Goal: Entertainment & Leisure: Browse casually

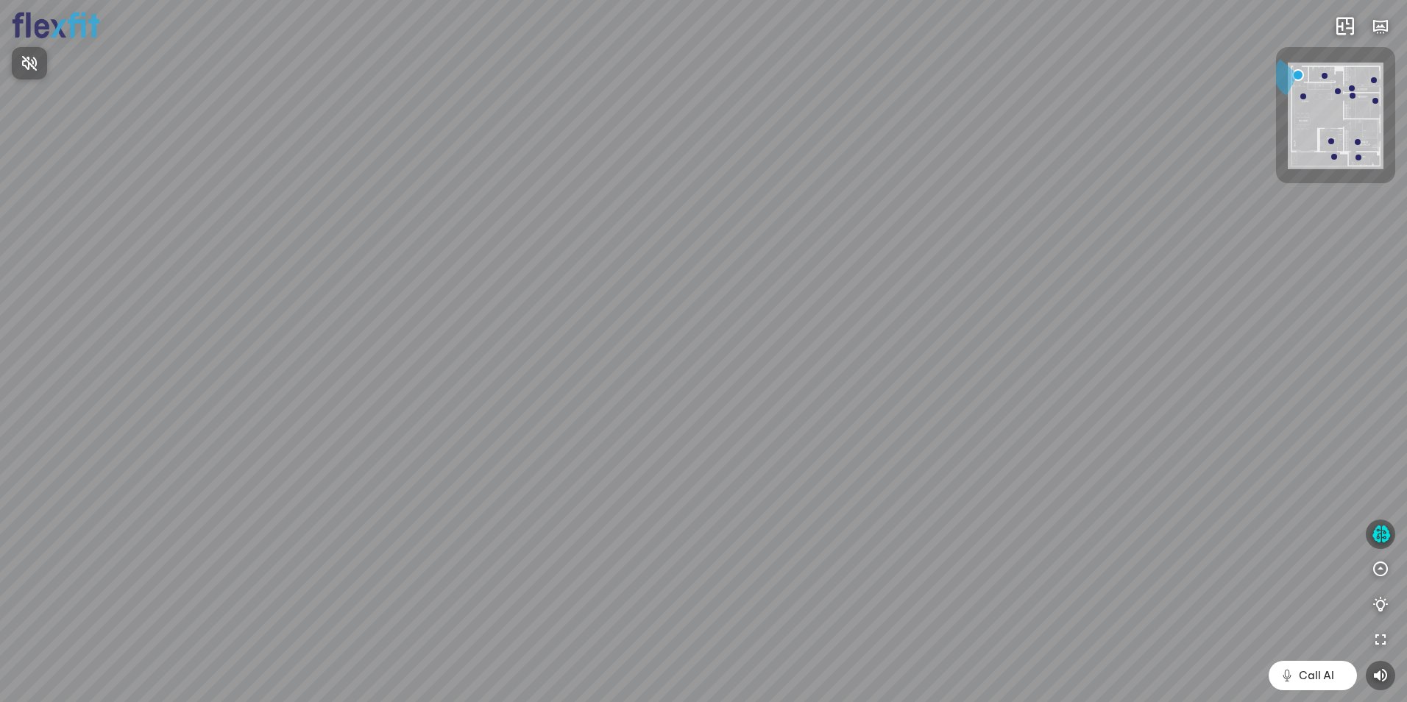
drag, startPoint x: 671, startPoint y: 299, endPoint x: 738, endPoint y: 254, distance: 81.2
click at [747, 227] on div at bounding box center [703, 351] width 1407 height 702
drag, startPoint x: 703, startPoint y: 366, endPoint x: 718, endPoint y: 285, distance: 82.3
click at [717, 275] on div at bounding box center [703, 351] width 1407 height 702
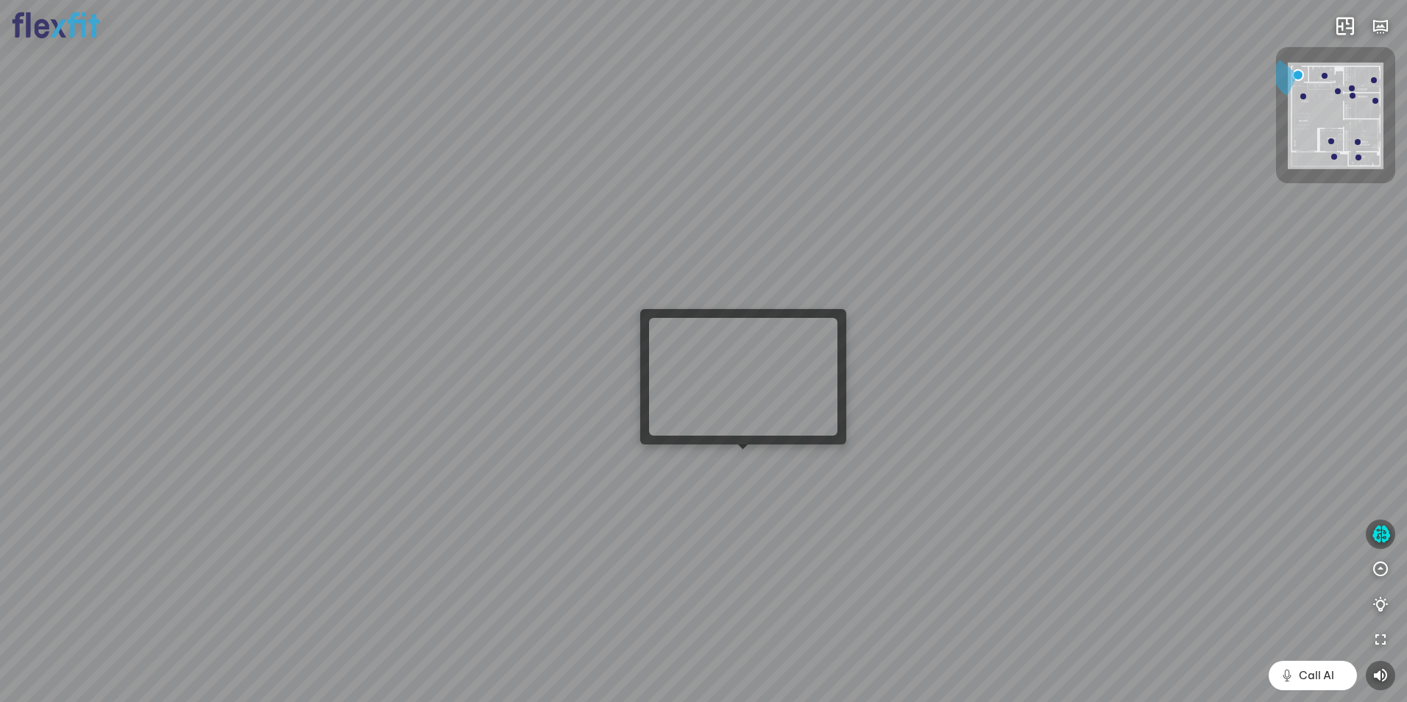
drag, startPoint x: 740, startPoint y: 461, endPoint x: 801, endPoint y: 418, distance: 73.9
click at [740, 461] on div at bounding box center [703, 351] width 1407 height 702
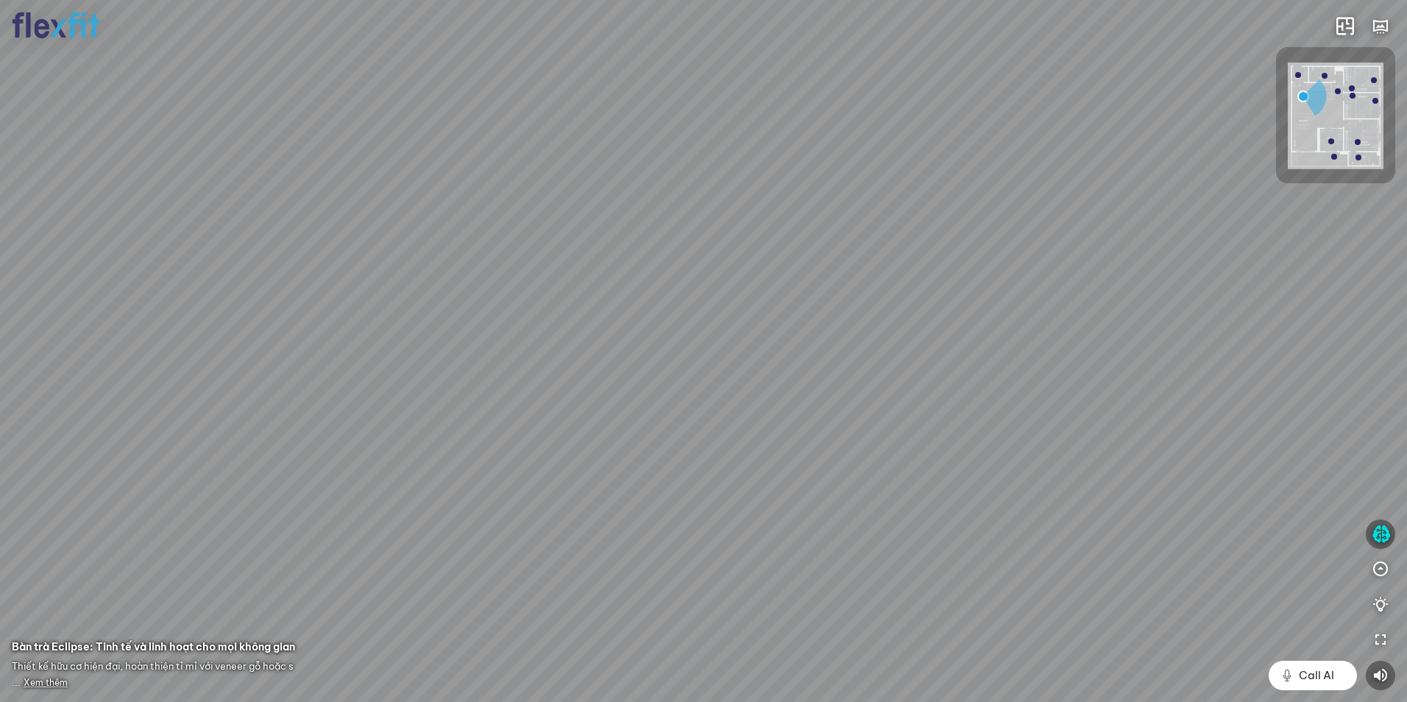
drag, startPoint x: 776, startPoint y: 315, endPoint x: 841, endPoint y: 330, distance: 67.1
click at [838, 330] on div at bounding box center [703, 351] width 1407 height 702
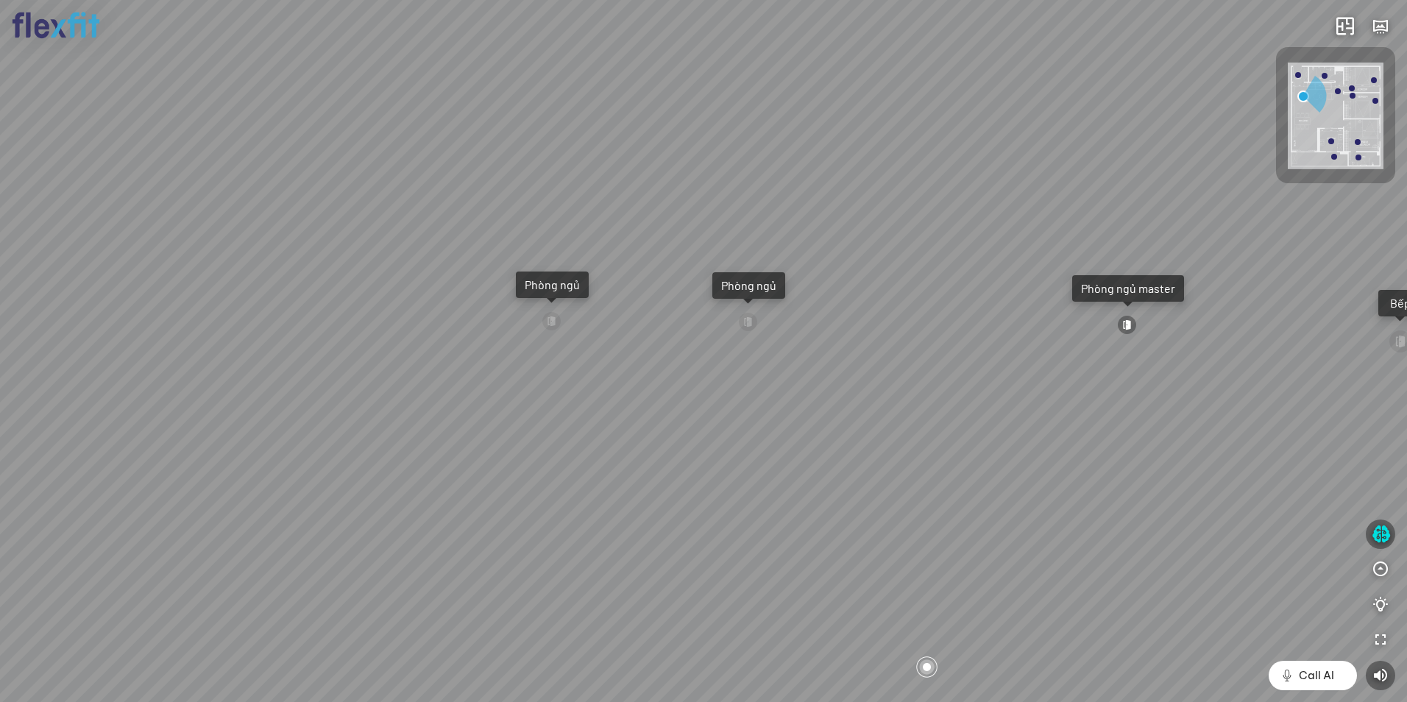
drag, startPoint x: 740, startPoint y: 371, endPoint x: 740, endPoint y: 379, distance: 8.1
click at [740, 379] on div "Ban công Bếp Phòng ngủ master Phòng ngủ Phòng ngủ" at bounding box center [703, 351] width 1407 height 702
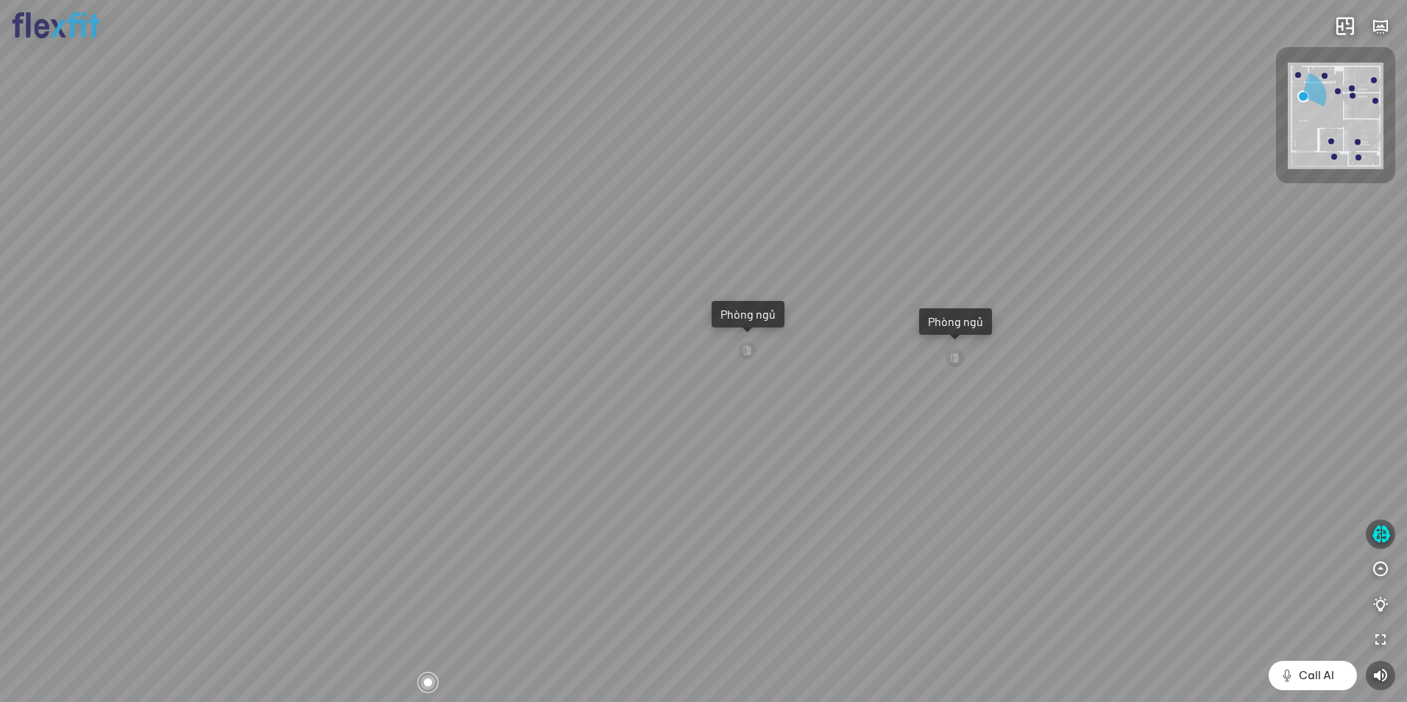
drag, startPoint x: 743, startPoint y: 418, endPoint x: 811, endPoint y: 402, distance: 69.6
click at [829, 406] on div "Ban công Bếp Phòng ngủ master Phòng ngủ Phòng ngủ" at bounding box center [703, 351] width 1407 height 702
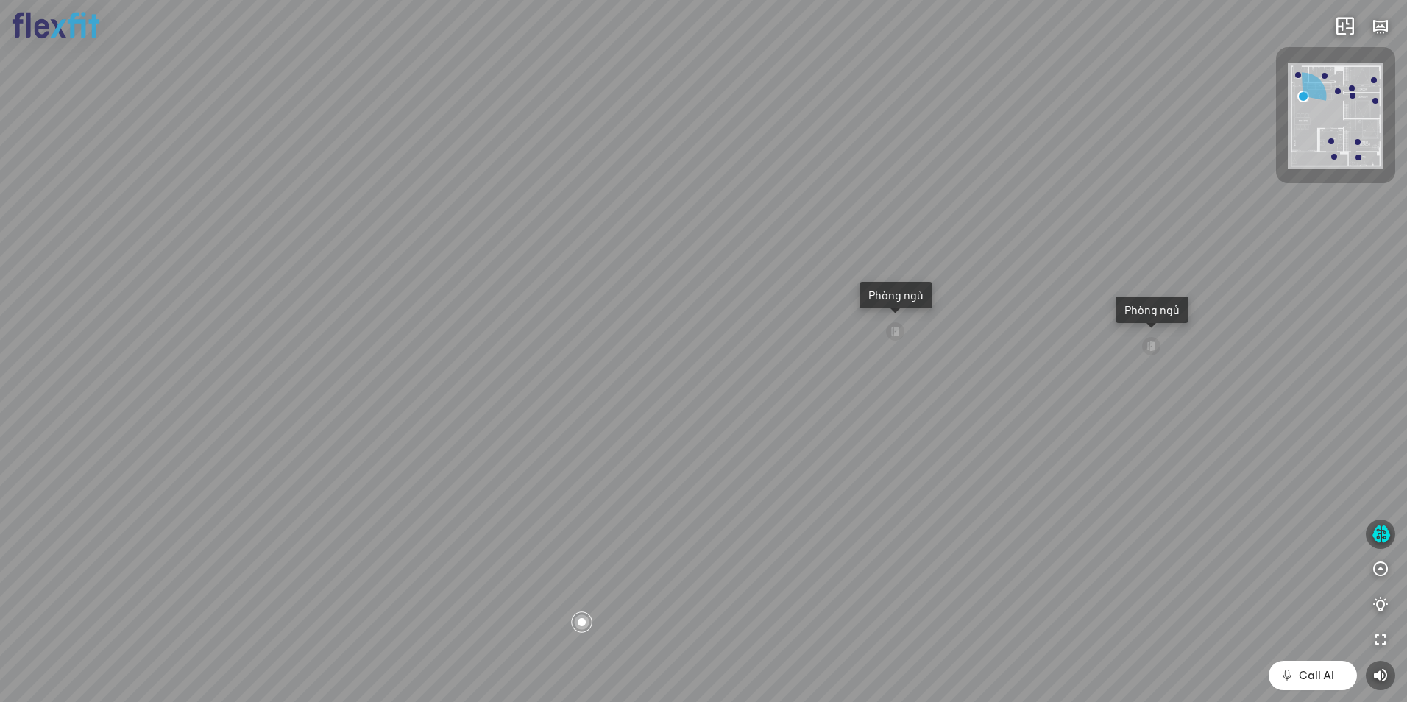
drag, startPoint x: 503, startPoint y: 372, endPoint x: 926, endPoint y: 426, distance: 426.0
click at [926, 426] on div "Ban công Bếp Phòng ngủ master Phòng ngủ Phòng ngủ" at bounding box center [703, 351] width 1407 height 702
drag, startPoint x: 572, startPoint y: 345, endPoint x: 824, endPoint y: 322, distance: 253.5
click at [824, 322] on div "Ban công Bếp Phòng ngủ master Phòng ngủ Phòng ngủ" at bounding box center [703, 351] width 1407 height 702
drag, startPoint x: 723, startPoint y: 314, endPoint x: 773, endPoint y: 308, distance: 50.3
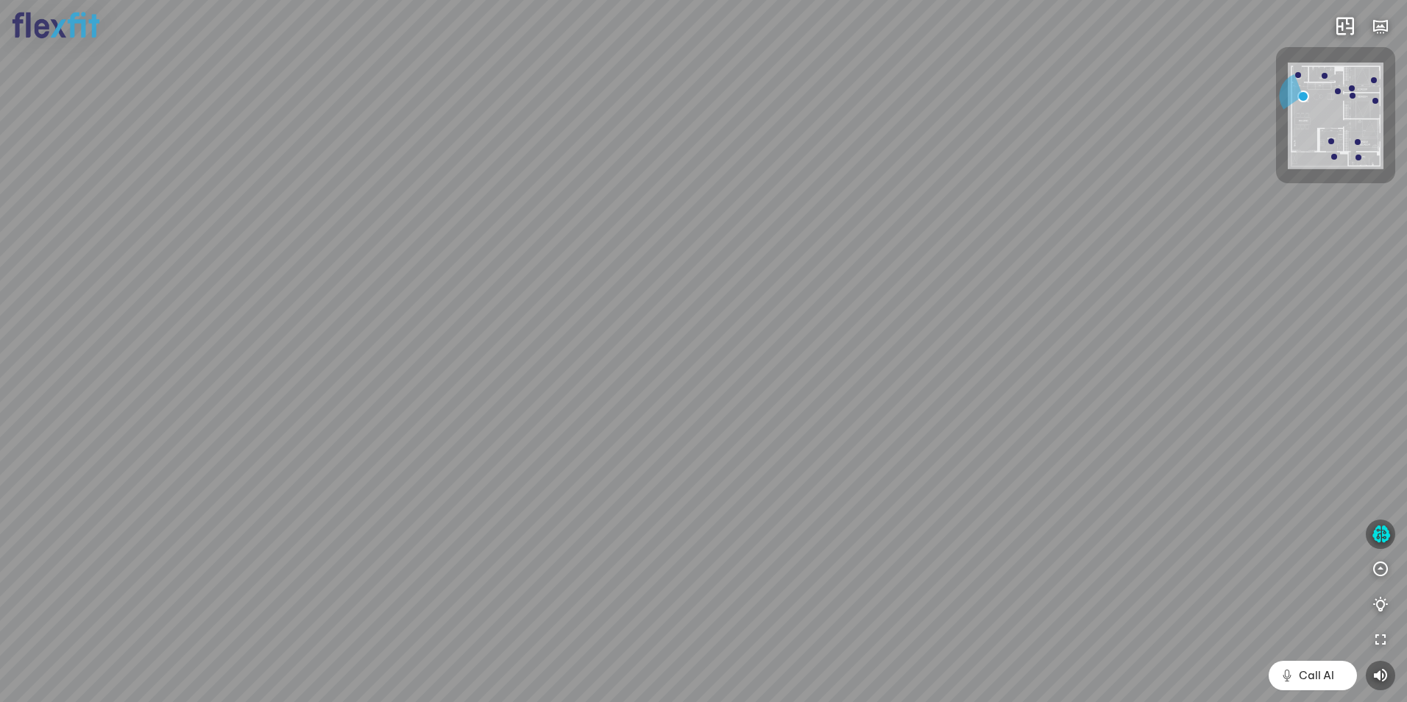
click at [761, 308] on div "Ban công Bếp Phòng ngủ master Phòng ngủ Phòng ngủ" at bounding box center [703, 351] width 1407 height 702
drag, startPoint x: 720, startPoint y: 312, endPoint x: 933, endPoint y: 312, distance: 212.7
click at [930, 312] on div "Ban công Bếp Phòng ngủ master Phòng ngủ Phòng ngủ" at bounding box center [703, 351] width 1407 height 702
drag, startPoint x: 689, startPoint y: 312, endPoint x: 945, endPoint y: 292, distance: 256.9
click at [945, 292] on div "Ban công Bếp Phòng ngủ master Phòng ngủ Phòng ngủ" at bounding box center [703, 351] width 1407 height 702
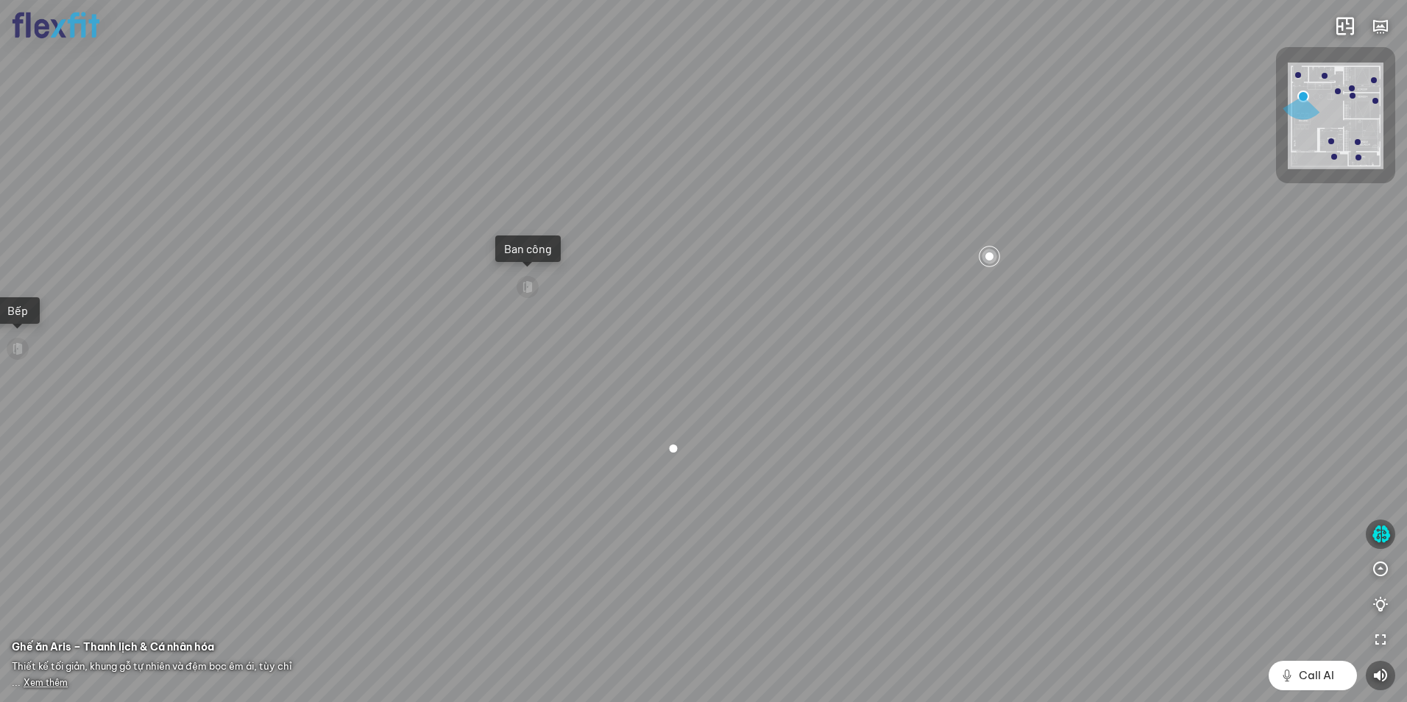
click at [1005, 243] on div "Ban công Bếp Phòng ngủ master Phòng ngủ Phòng ngủ" at bounding box center [703, 351] width 1407 height 702
click at [998, 255] on div at bounding box center [989, 256] width 25 height 25
click at [687, 352] on div "Ban công Bếp Phòng ngủ master Phòng ngủ Phòng ngủ" at bounding box center [703, 351] width 1407 height 702
click at [698, 350] on div at bounding box center [703, 351] width 25 height 25
click at [705, 352] on div at bounding box center [703, 351] width 25 height 25
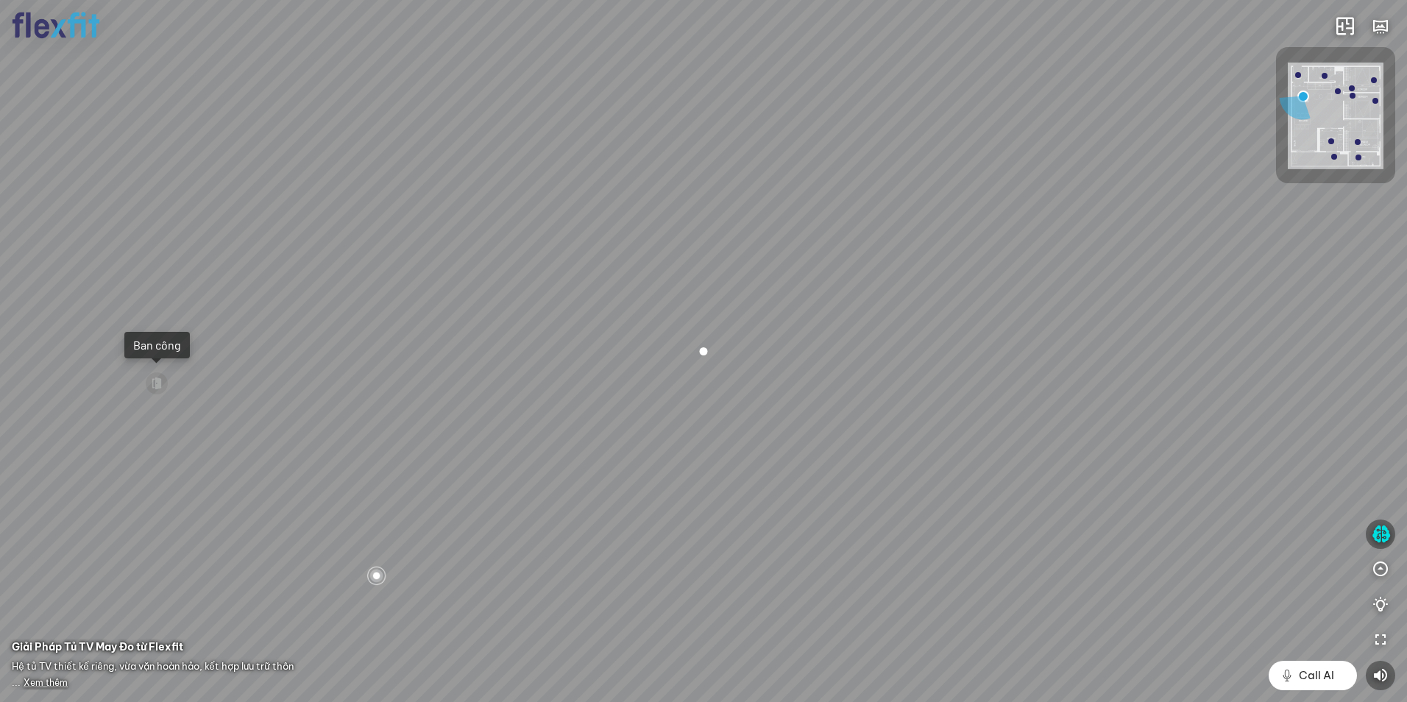
click at [705, 352] on div at bounding box center [703, 351] width 25 height 25
drag, startPoint x: 645, startPoint y: 276, endPoint x: 818, endPoint y: 299, distance: 175.2
click at [791, 295] on div "Ban công Bếp Phòng ngủ master Phòng ngủ Phòng ngủ" at bounding box center [703, 351] width 1407 height 702
drag, startPoint x: 708, startPoint y: 300, endPoint x: 712, endPoint y: 252, distance: 48.0
click at [712, 252] on div "Ban công Bếp Phòng ngủ master Phòng ngủ Phòng ngủ" at bounding box center [703, 351] width 1407 height 702
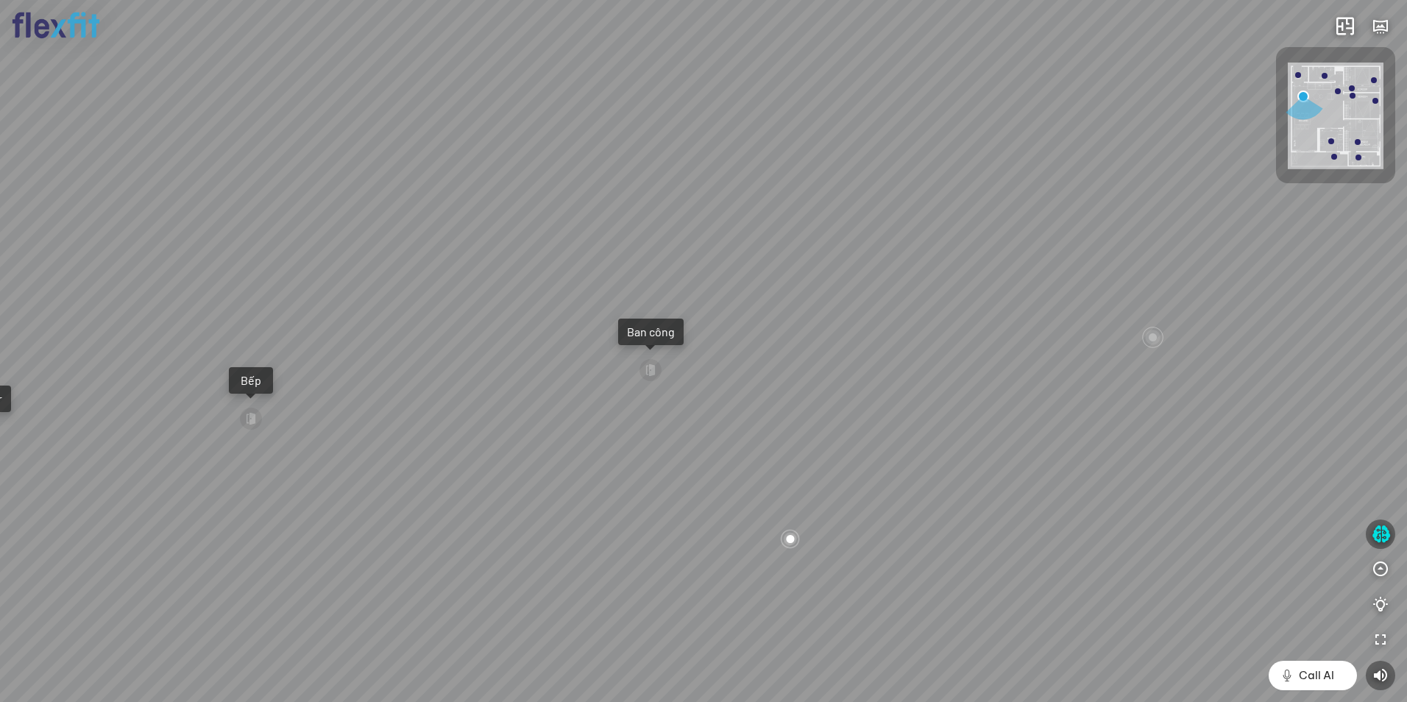
click at [738, 265] on div "Ban công Bếp Phòng ngủ master Phòng ngủ Phòng ngủ" at bounding box center [703, 351] width 1407 height 702
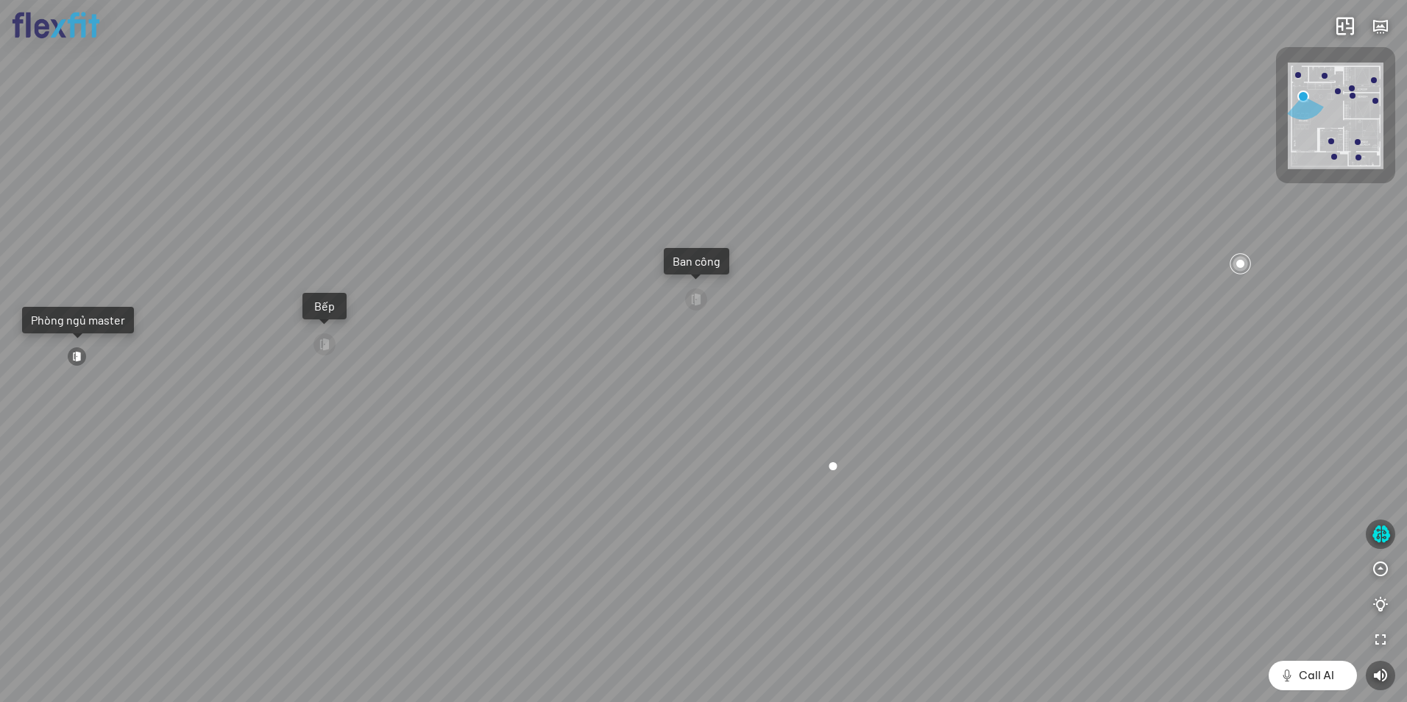
drag, startPoint x: 640, startPoint y: 330, endPoint x: 785, endPoint y: 304, distance: 147.4
click at [785, 304] on div "Ban công Bếp Phòng ngủ master Phòng ngủ Phòng ngủ" at bounding box center [703, 351] width 1407 height 702
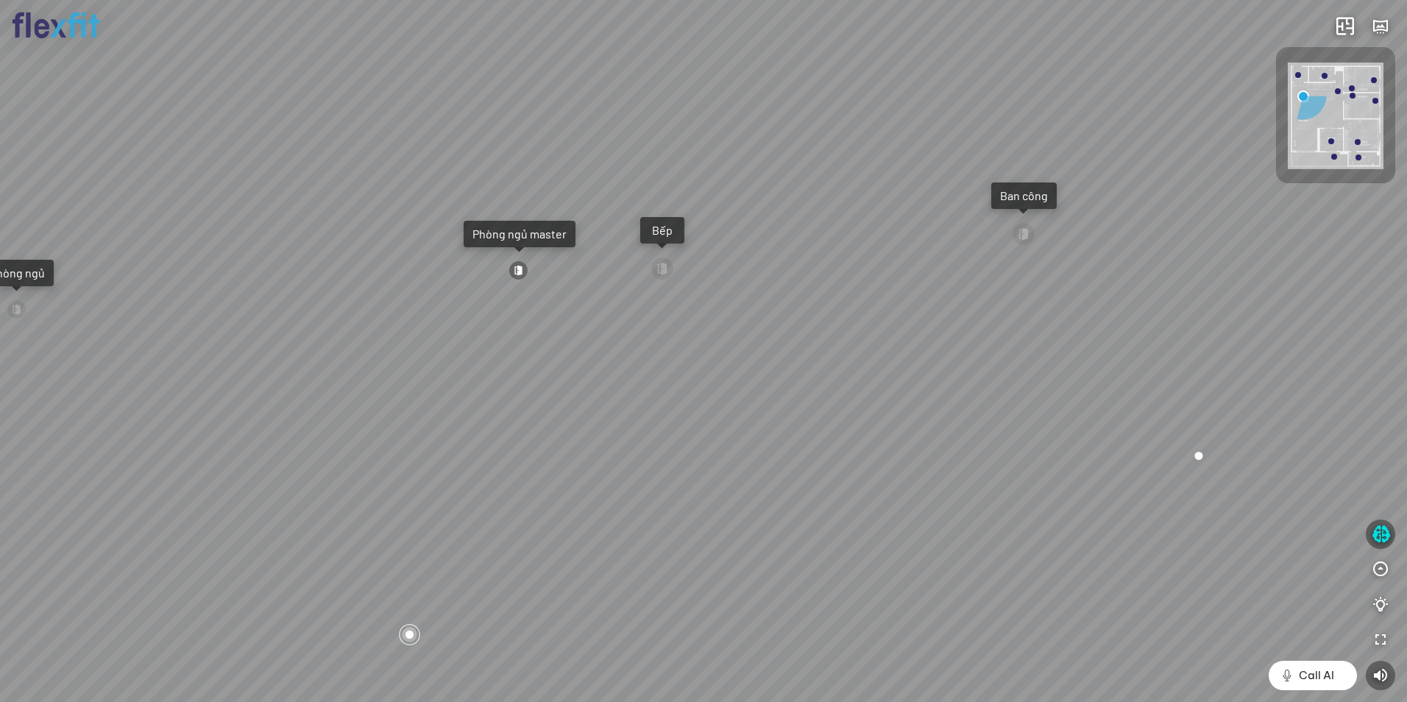
drag, startPoint x: 738, startPoint y: 321, endPoint x: 840, endPoint y: 275, distance: 111.3
click at [839, 277] on div "Ban công Bếp Phòng ngủ master Phòng ngủ Phòng ngủ" at bounding box center [703, 351] width 1407 height 702
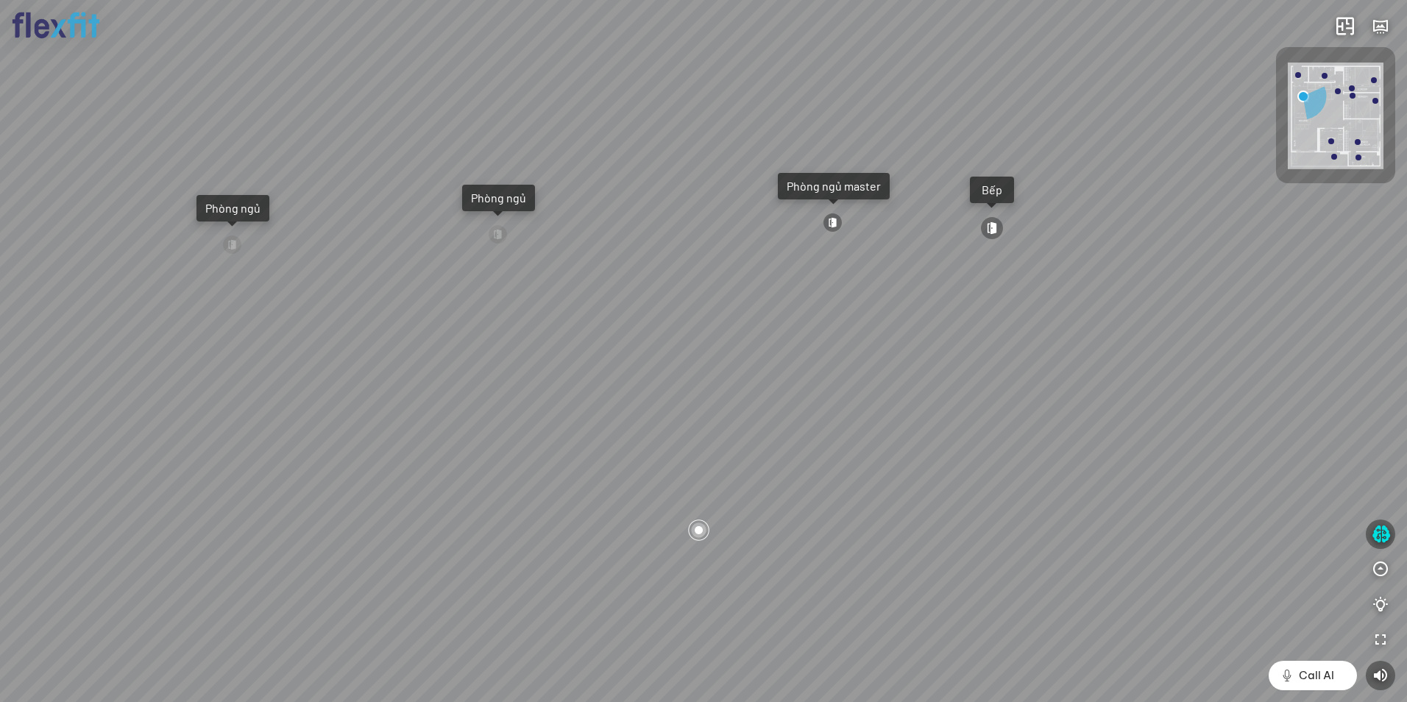
drag, startPoint x: 845, startPoint y: 324, endPoint x: 1125, endPoint y: 361, distance: 282.8
click at [1164, 365] on div "Ban công Bếp Phòng ngủ master Phòng ngủ Phòng ngủ" at bounding box center [703, 351] width 1407 height 702
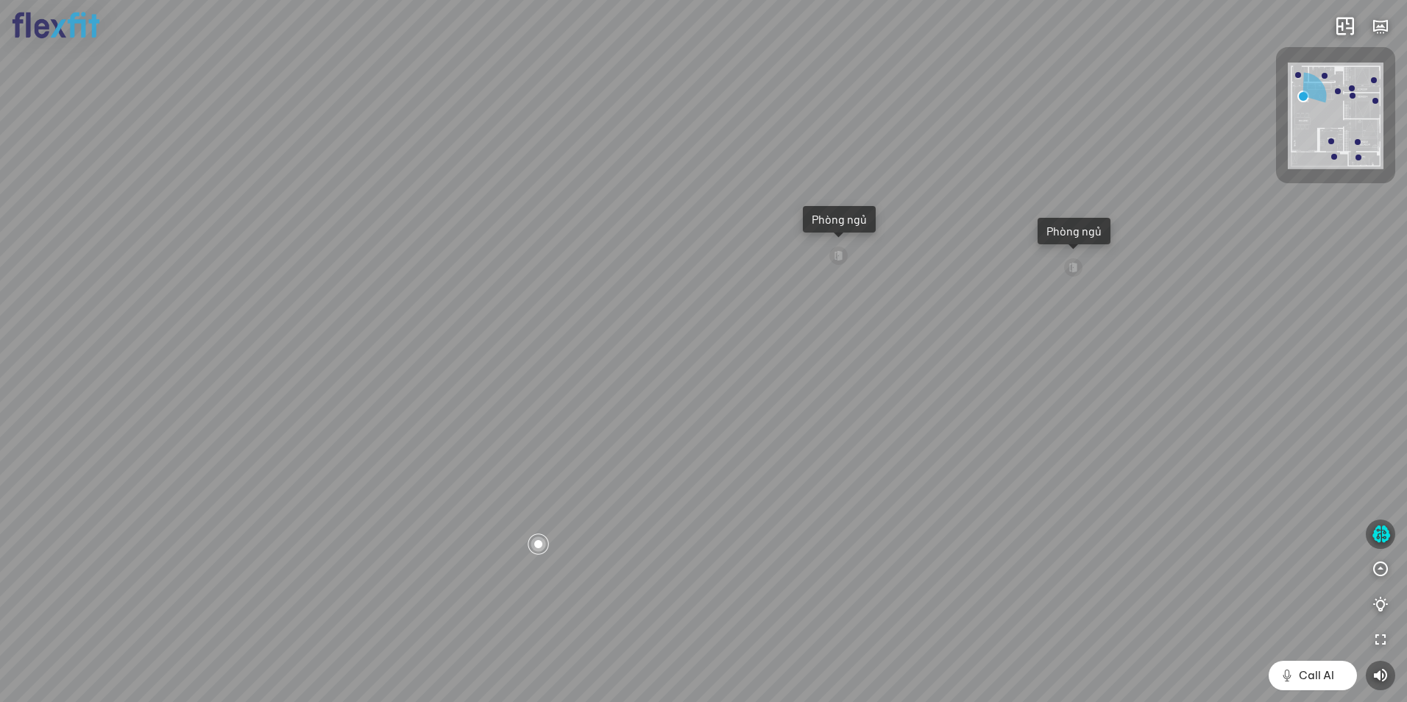
drag, startPoint x: 996, startPoint y: 347, endPoint x: 989, endPoint y: 262, distance: 84.9
click at [1006, 273] on div "Ban công Bếp Phòng ngủ master Phòng ngủ Phòng ngủ" at bounding box center [703, 351] width 1407 height 702
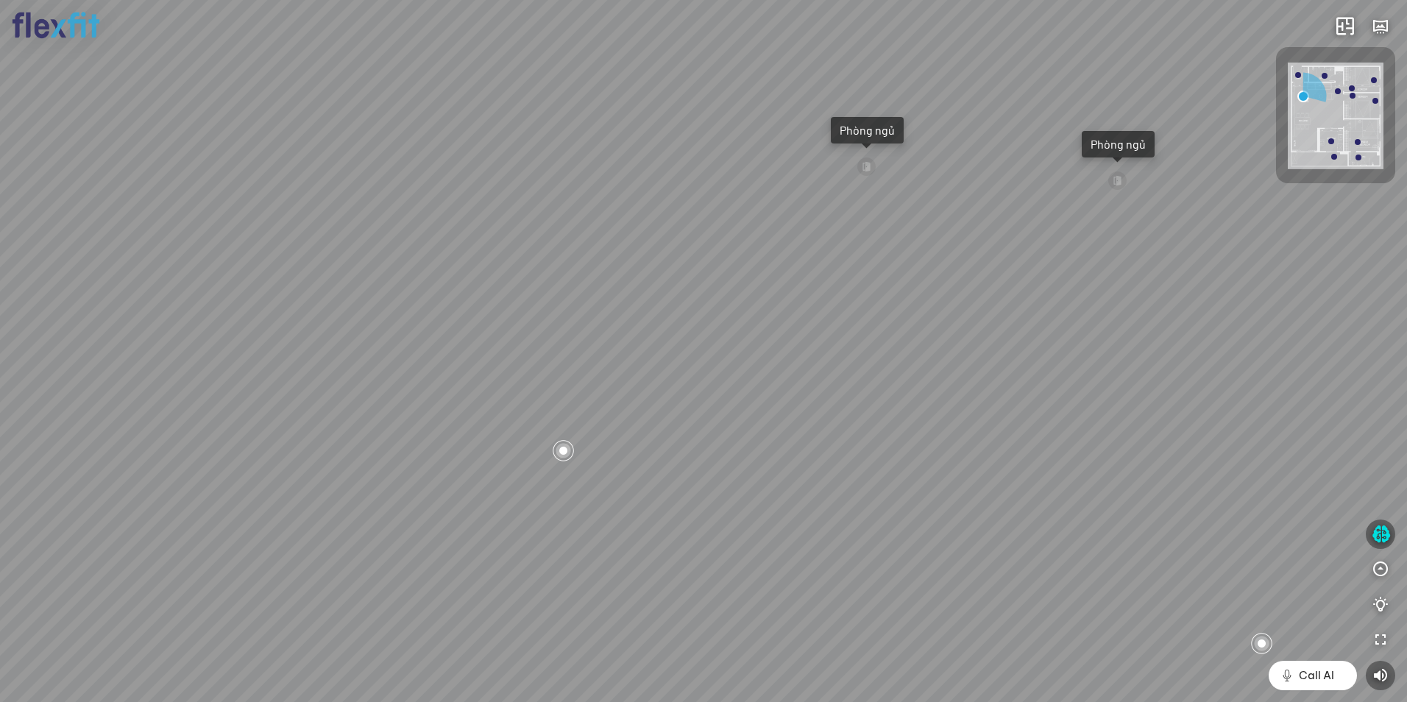
drag, startPoint x: 913, startPoint y: 322, endPoint x: 1191, endPoint y: 353, distance: 279.3
click at [1211, 350] on div "Ban công Bếp Phòng ngủ master Phòng ngủ Phòng ngủ" at bounding box center [703, 351] width 1407 height 702
drag, startPoint x: 1042, startPoint y: 316, endPoint x: 1075, endPoint y: 374, distance: 66.3
click at [1078, 382] on div "Ban công Bếp Phòng ngủ master Phòng ngủ Phòng ngủ" at bounding box center [703, 351] width 1407 height 702
drag, startPoint x: 975, startPoint y: 333, endPoint x: 910, endPoint y: 184, distance: 162.5
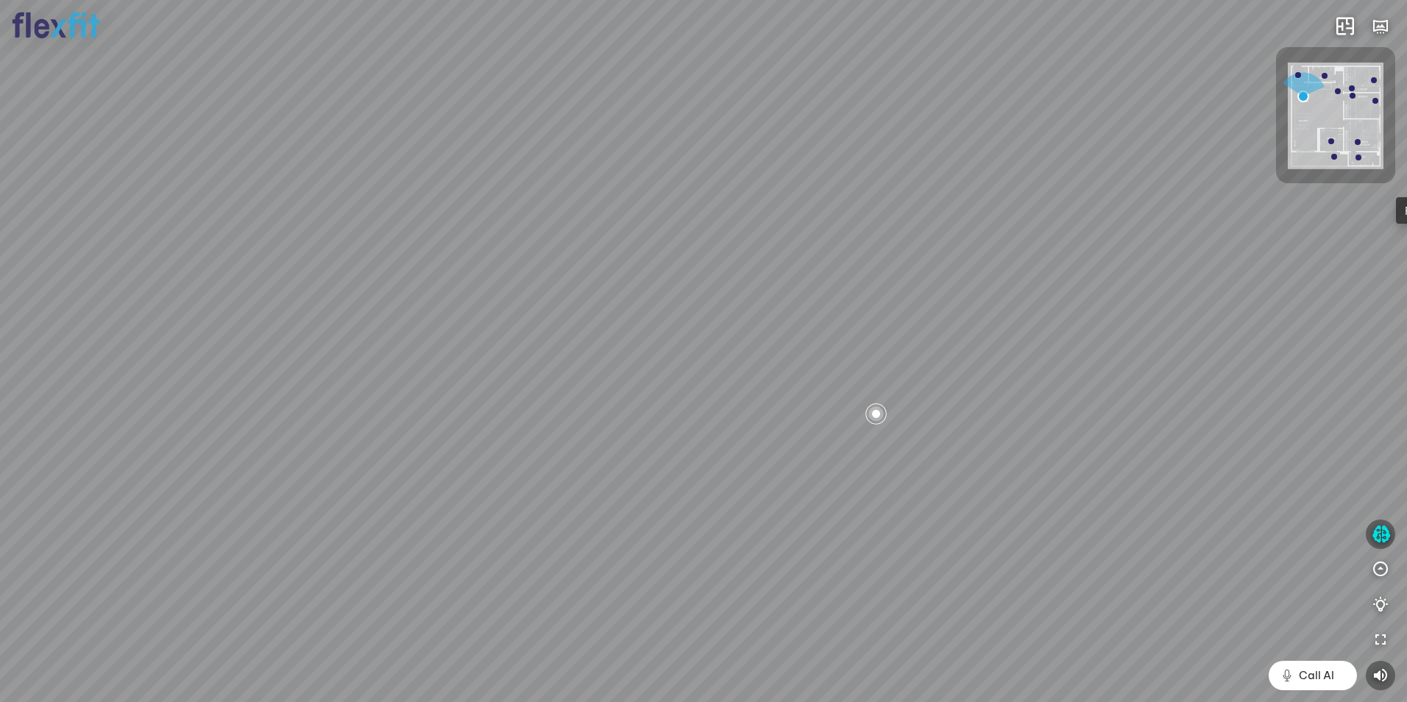
click at [909, 189] on div "Ban công Bếp Phòng ngủ master Phòng ngủ Phòng ngủ" at bounding box center [703, 351] width 1407 height 702
drag, startPoint x: 906, startPoint y: 261, endPoint x: 914, endPoint y: 203, distance: 58.7
click at [914, 203] on div "Ban công Bếp Phòng ngủ master Phòng ngủ Phòng ngủ" at bounding box center [703, 351] width 1407 height 702
drag, startPoint x: 909, startPoint y: 197, endPoint x: 735, endPoint y: 263, distance: 186.6
click at [736, 262] on div "Ban công Bếp Phòng ngủ master Phòng ngủ Phòng ngủ" at bounding box center [703, 351] width 1407 height 702
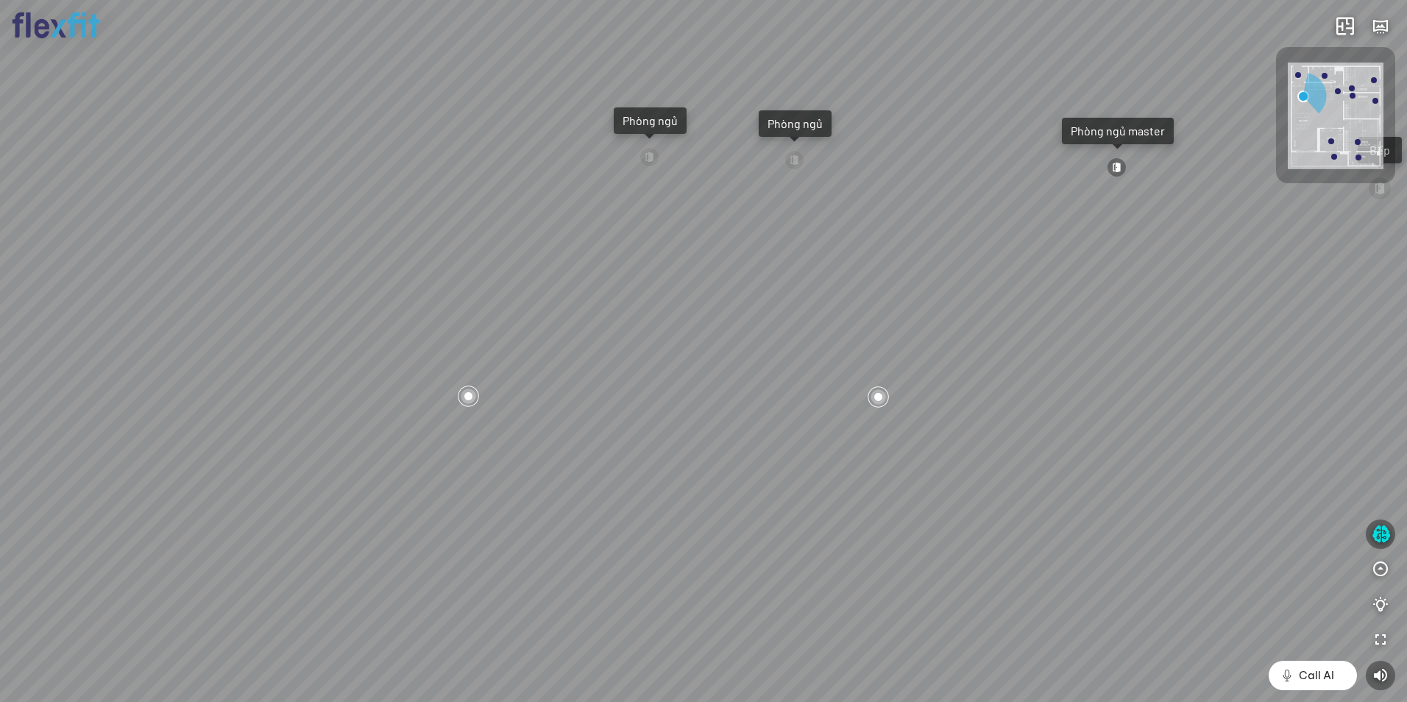
drag, startPoint x: 925, startPoint y: 294, endPoint x: 511, endPoint y: 325, distance: 415.6
click at [507, 323] on div "Ban công Bếp Phòng ngủ master Phòng ngủ Phòng ngủ" at bounding box center [703, 351] width 1407 height 702
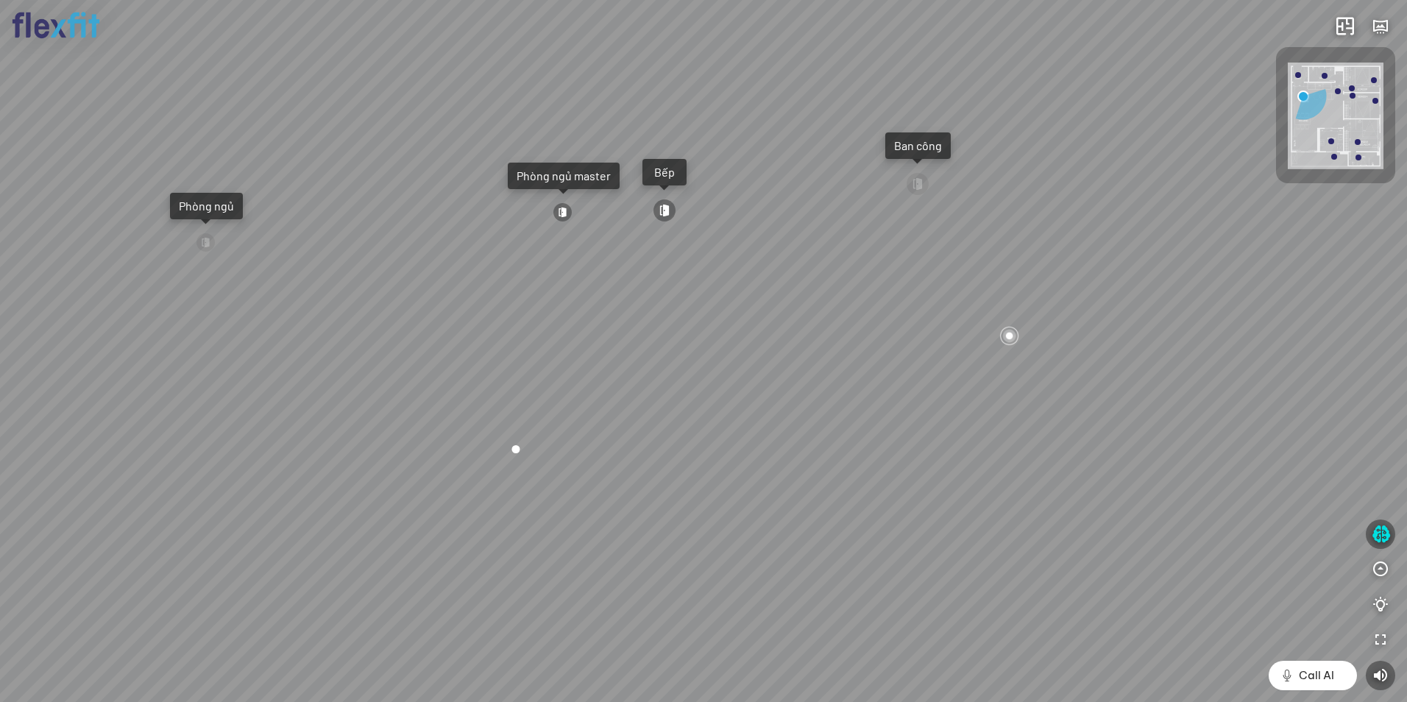
drag, startPoint x: 756, startPoint y: 321, endPoint x: 600, endPoint y: 357, distance: 160.1
click at [603, 357] on div "Ban công Bếp Phòng ngủ master Phòng ngủ Phòng ngủ" at bounding box center [703, 351] width 1407 height 702
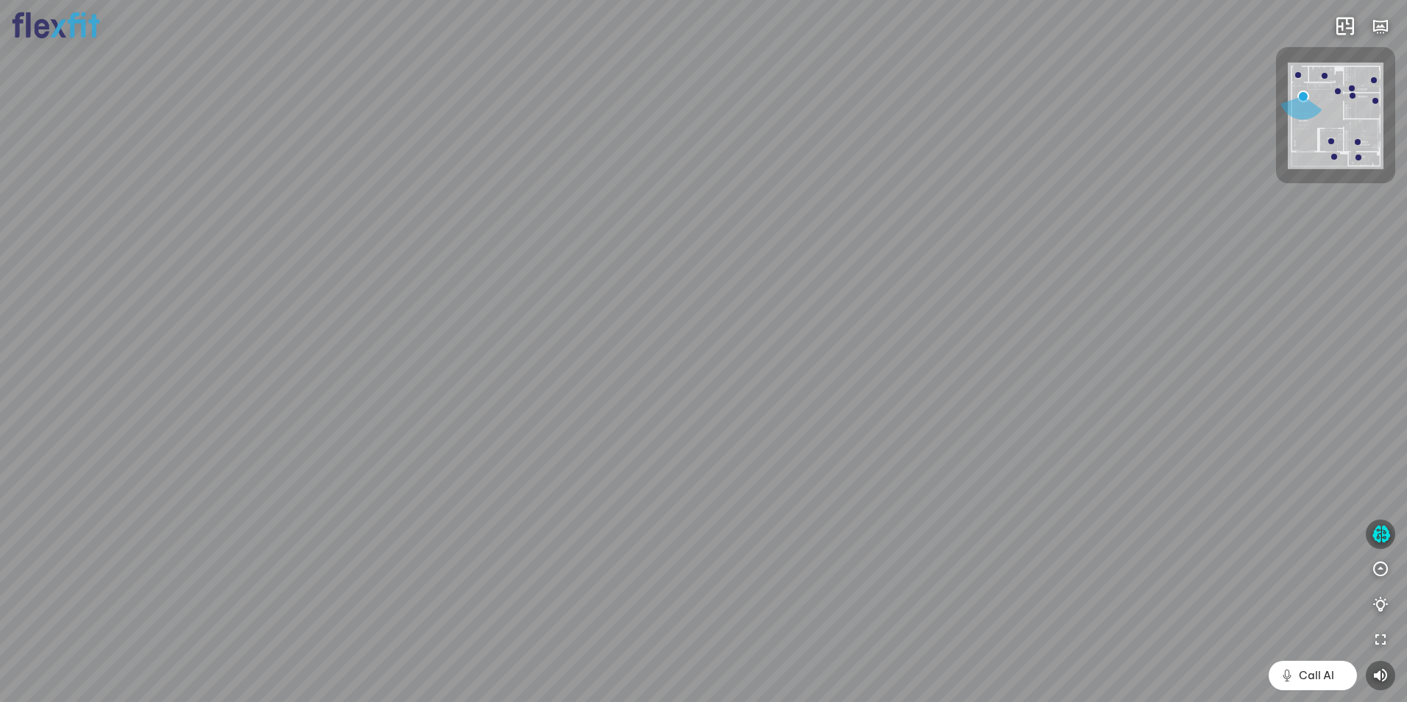
drag, startPoint x: 784, startPoint y: 357, endPoint x: 663, endPoint y: 477, distance: 170.2
click at [663, 477] on div "Ban công Bếp Phòng ngủ master Phòng ngủ Phòng ngủ" at bounding box center [703, 351] width 1407 height 702
drag, startPoint x: 598, startPoint y: 408, endPoint x: 640, endPoint y: 471, distance: 75.3
click at [598, 414] on div "Ban công Bếp Phòng ngủ master Phòng ngủ Phòng ngủ" at bounding box center [703, 351] width 1407 height 702
click at [682, 481] on div at bounding box center [687, 472] width 22 height 22
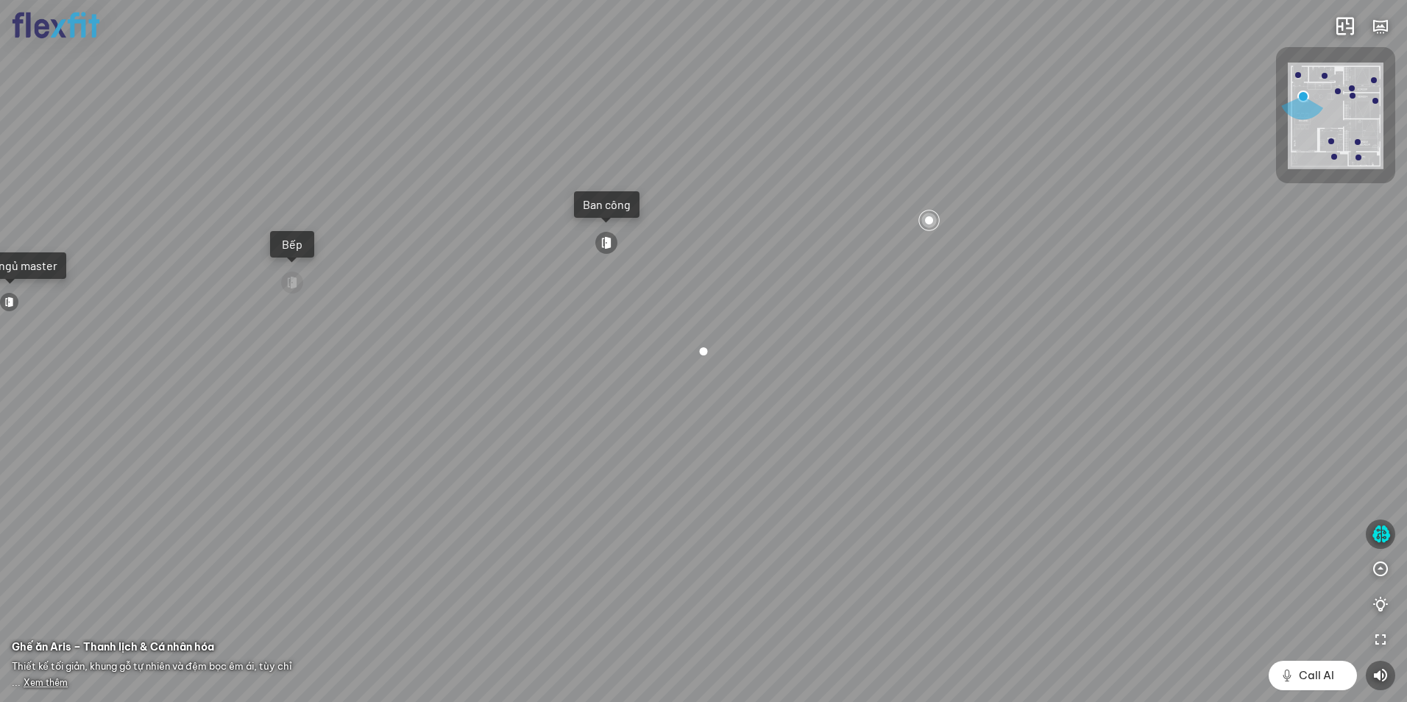
click at [717, 343] on div "Ban công Bếp Phòng ngủ master Phòng ngủ Phòng ngủ" at bounding box center [703, 351] width 1407 height 702
click at [706, 352] on div at bounding box center [704, 351] width 22 height 22
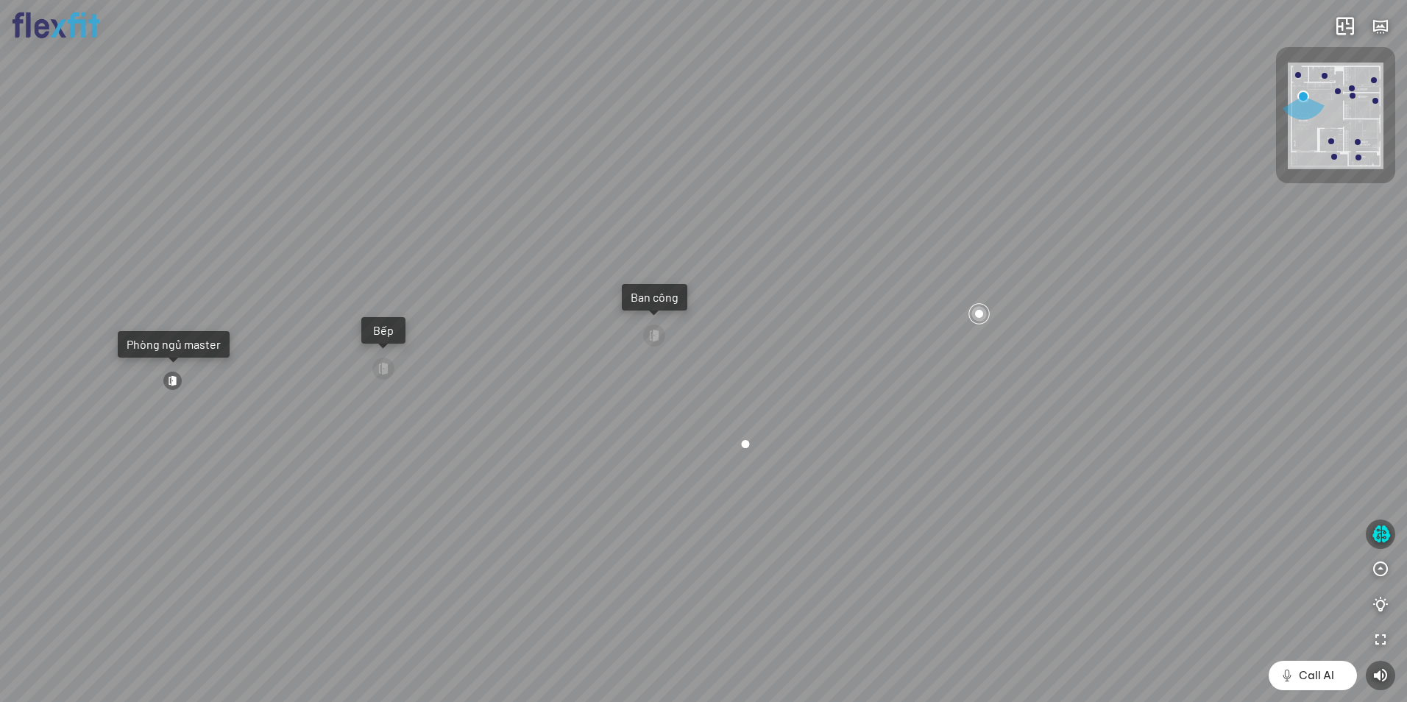
drag, startPoint x: 663, startPoint y: 328, endPoint x: 686, endPoint y: 401, distance: 76.4
click at [706, 437] on div "Ban công Bếp Phòng ngủ master Phòng ngủ Phòng ngủ" at bounding box center [703, 351] width 1407 height 702
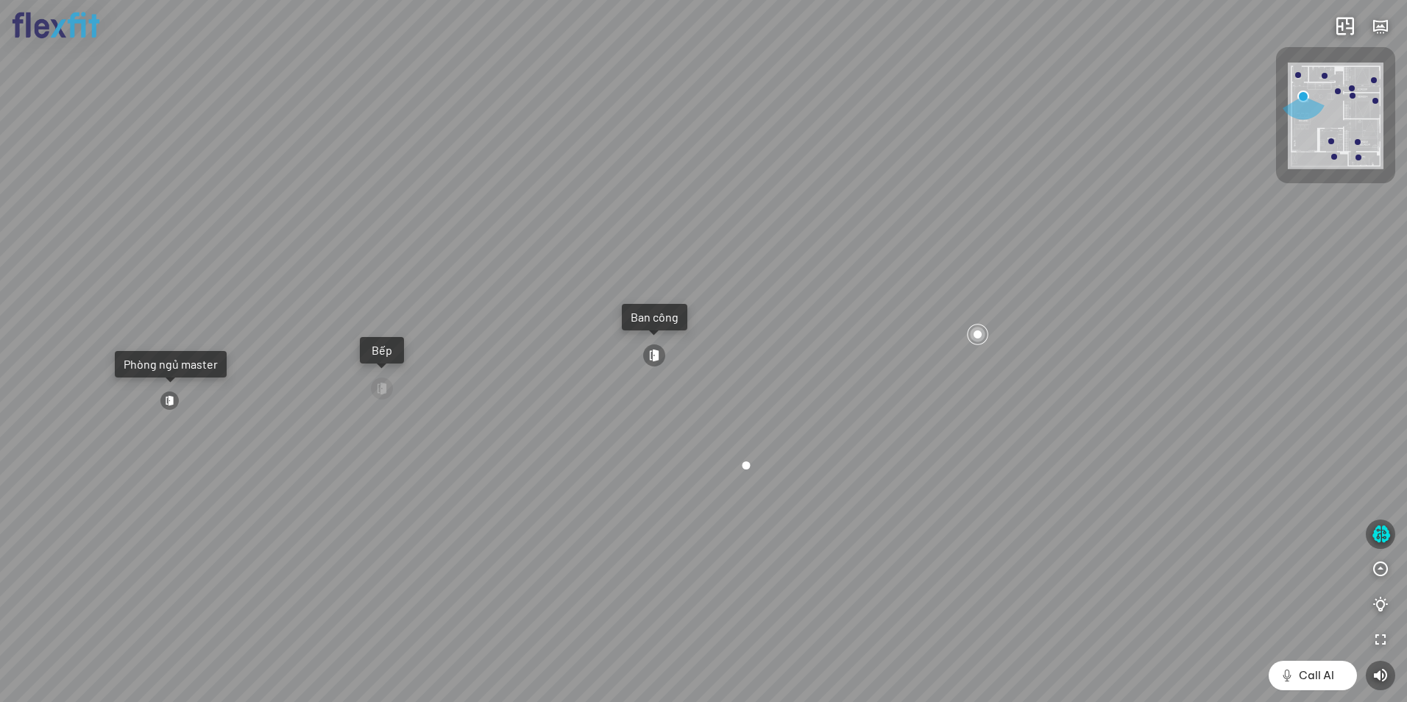
drag, startPoint x: 647, startPoint y: 347, endPoint x: 654, endPoint y: 377, distance: 30.3
click at [648, 352] on div at bounding box center [655, 356] width 24 height 24
click at [771, 409] on div "Ban công Bếp Phòng ngủ master Phòng ngủ Phòng ngủ" at bounding box center [703, 351] width 1407 height 702
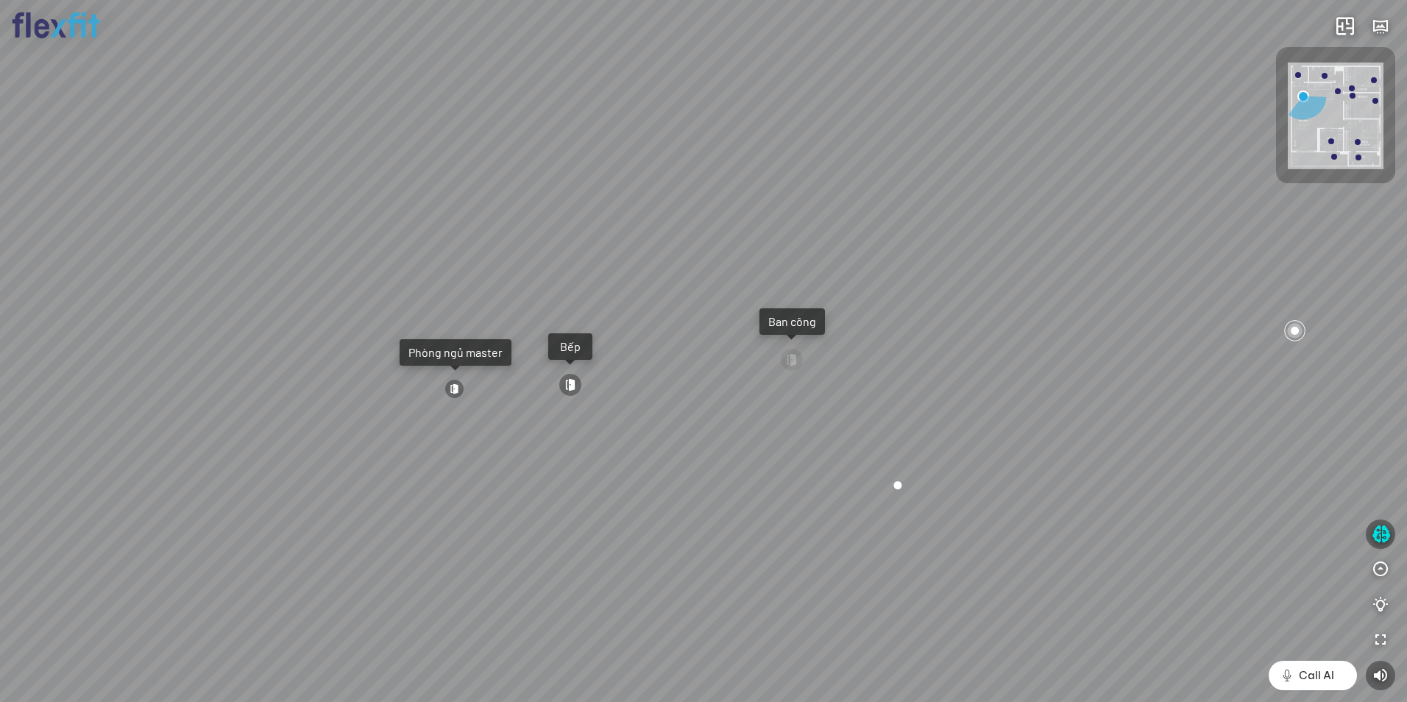
click at [665, 456] on div "Ban công Bếp Phòng ngủ master Phòng ngủ Phòng ngủ" at bounding box center [703, 351] width 1407 height 702
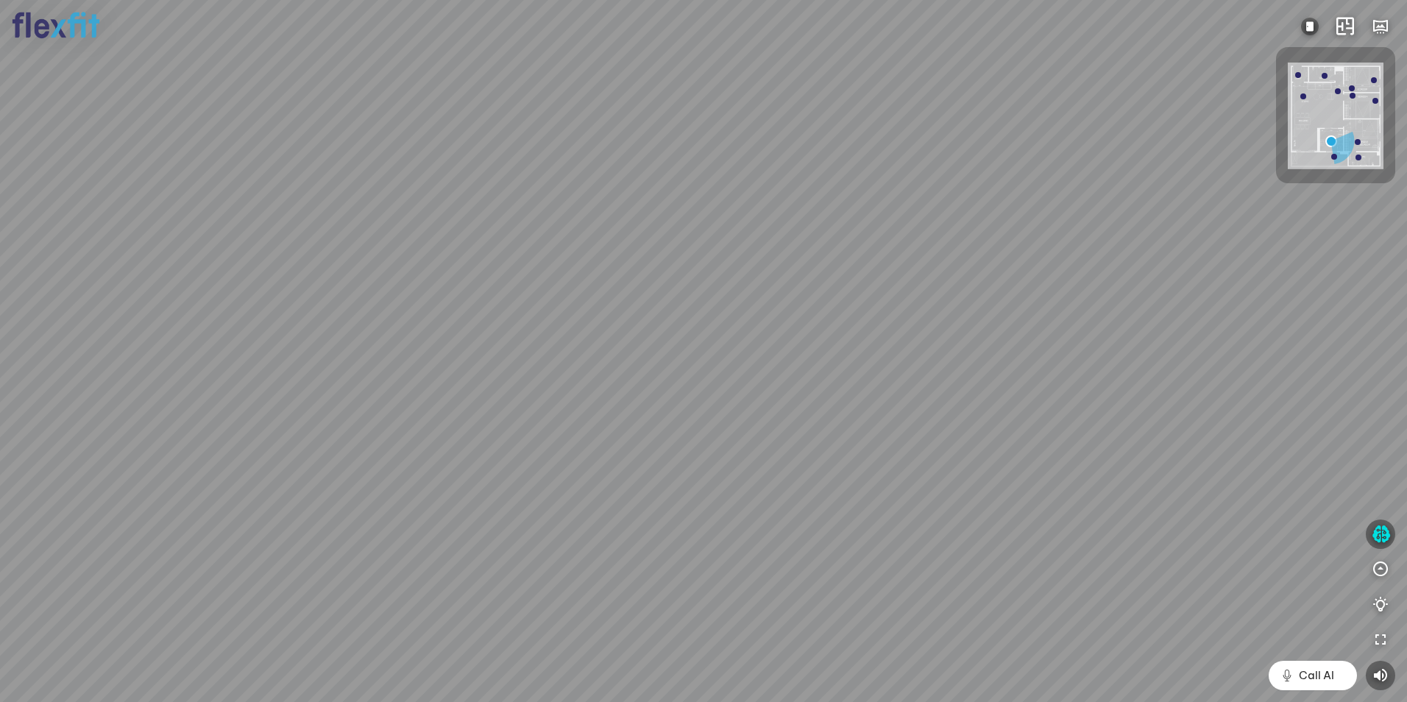
drag, startPoint x: 698, startPoint y: 493, endPoint x: 744, endPoint y: 484, distance: 47.3
click at [741, 484] on div at bounding box center [703, 351] width 1407 height 702
drag, startPoint x: 788, startPoint y: 439, endPoint x: 1013, endPoint y: 377, distance: 233.5
click at [1008, 378] on div at bounding box center [703, 351] width 1407 height 702
drag
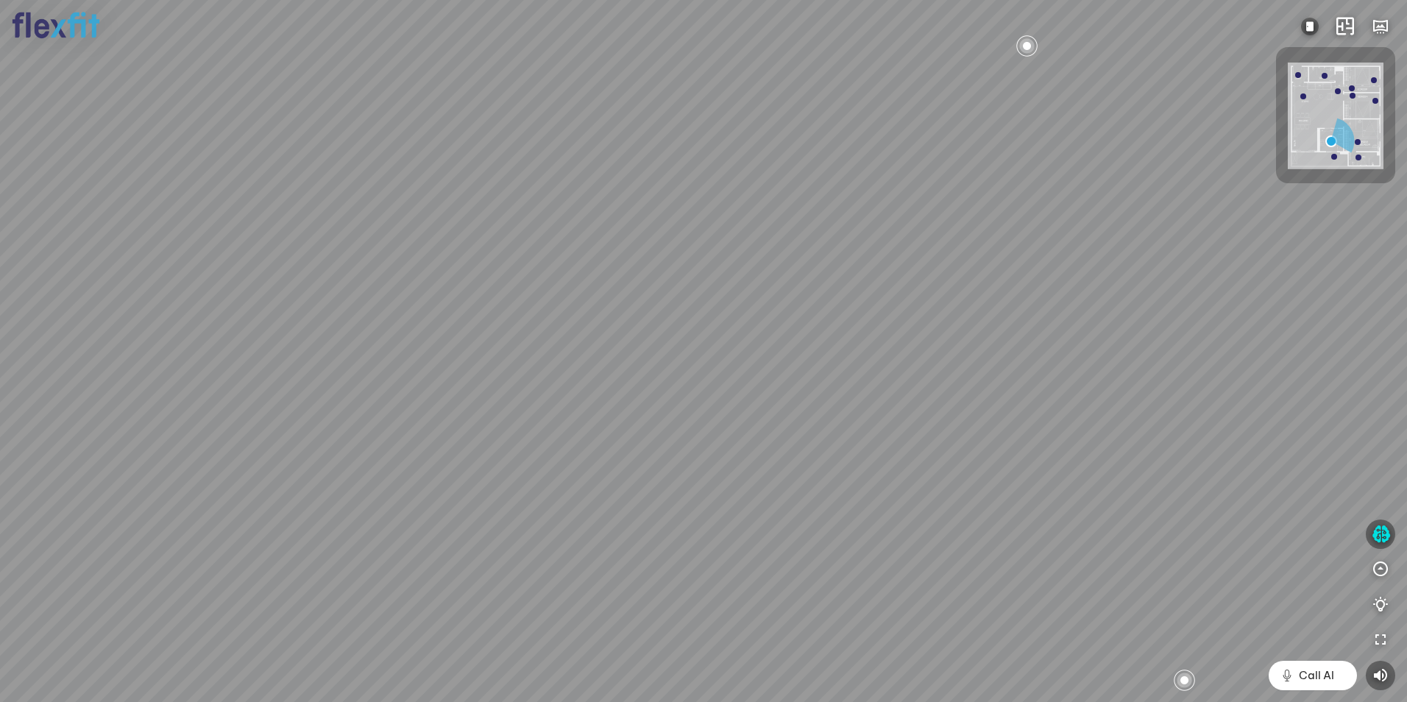
click at [895, 507] on div at bounding box center [703, 351] width 1407 height 702
click at [874, 492] on div at bounding box center [703, 351] width 1407 height 702
click at [799, 500] on div at bounding box center [703, 351] width 1407 height 702
click at [486, 239] on div at bounding box center [703, 351] width 1407 height 702
click at [367, 303] on div at bounding box center [703, 351] width 1407 height 702
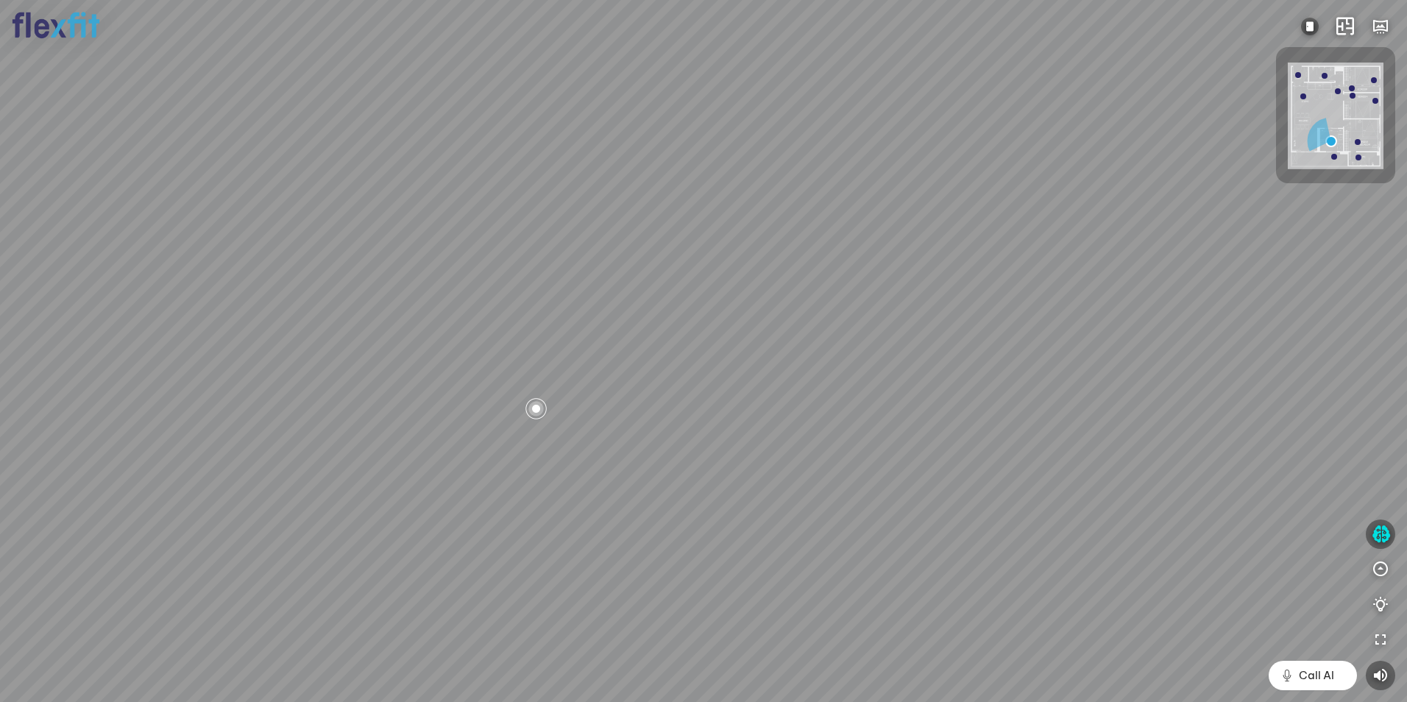
click at [392, 359] on div at bounding box center [703, 351] width 1407 height 702
click at [580, 429] on div at bounding box center [703, 351] width 1407 height 702
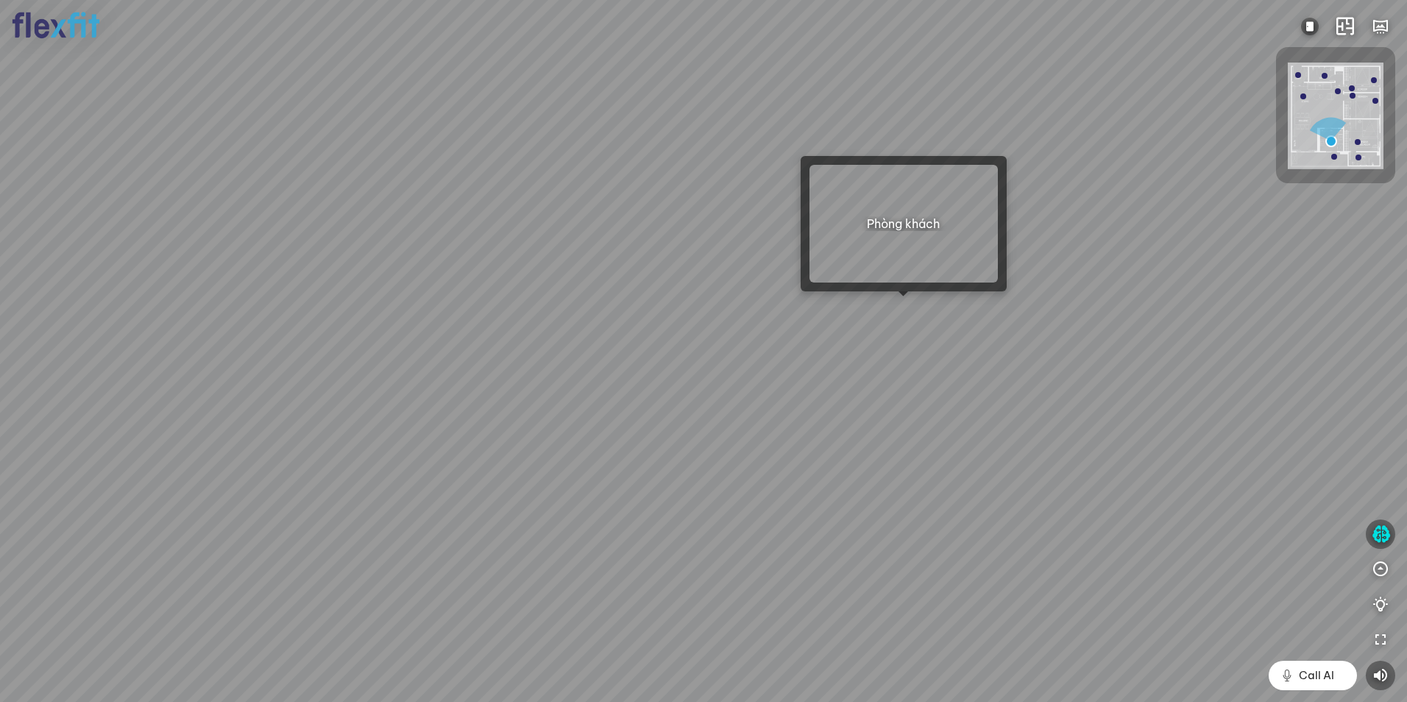
click at [908, 310] on div at bounding box center [703, 351] width 1407 height 702
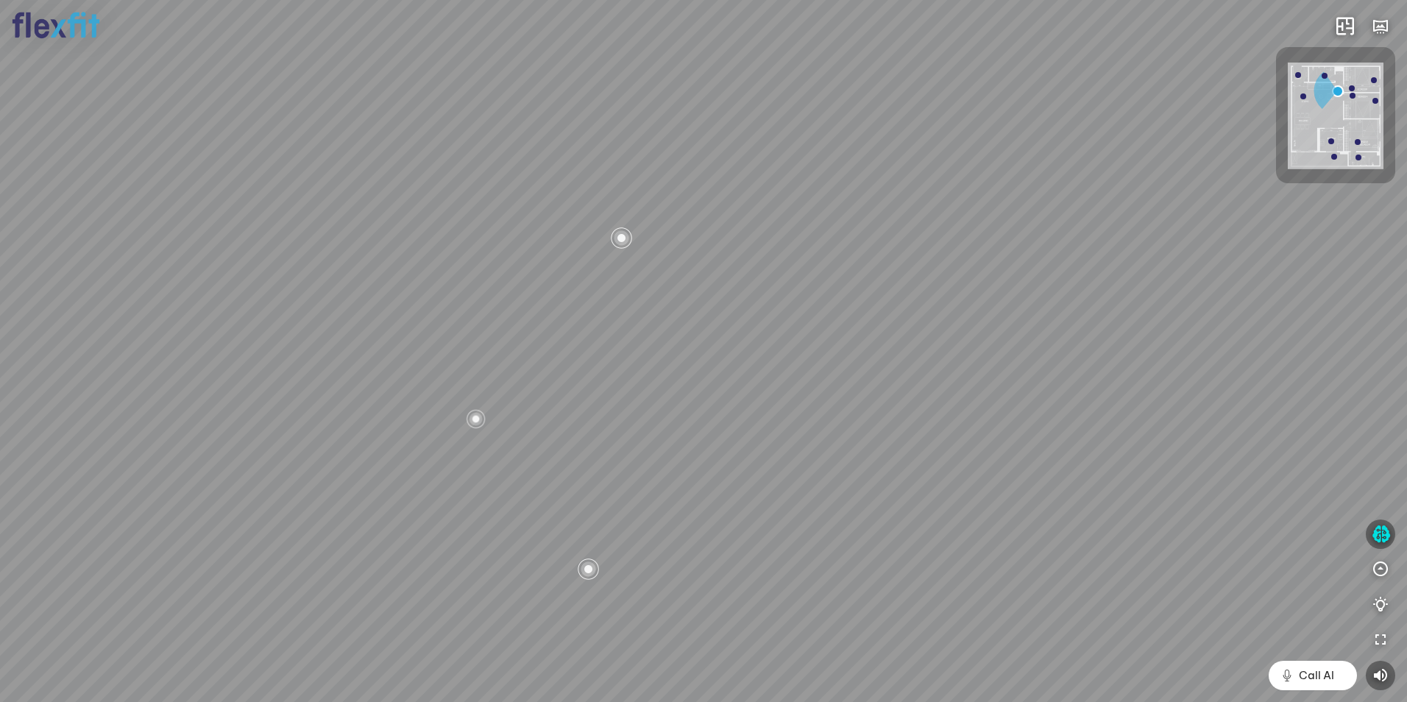
click at [1037, 449] on div "Bếp WC Phòng ngủ master Phòng ngủ Phòng ngủ" at bounding box center [703, 351] width 1407 height 702
click at [759, 380] on div "Bếp WC Phòng ngủ master Phòng ngủ Phòng ngủ" at bounding box center [703, 351] width 1407 height 702
click at [934, 321] on div "Bếp WC Phòng ngủ master Phòng ngủ Phòng ngủ" at bounding box center [703, 351] width 1407 height 702
click at [1153, 289] on div "Bếp WC Phòng ngủ master Phòng ngủ Phòng ngủ" at bounding box center [703, 351] width 1407 height 702
click at [1075, 264] on div "Bếp WC Phòng ngủ master Phòng ngủ Phòng ngủ" at bounding box center [703, 351] width 1407 height 702
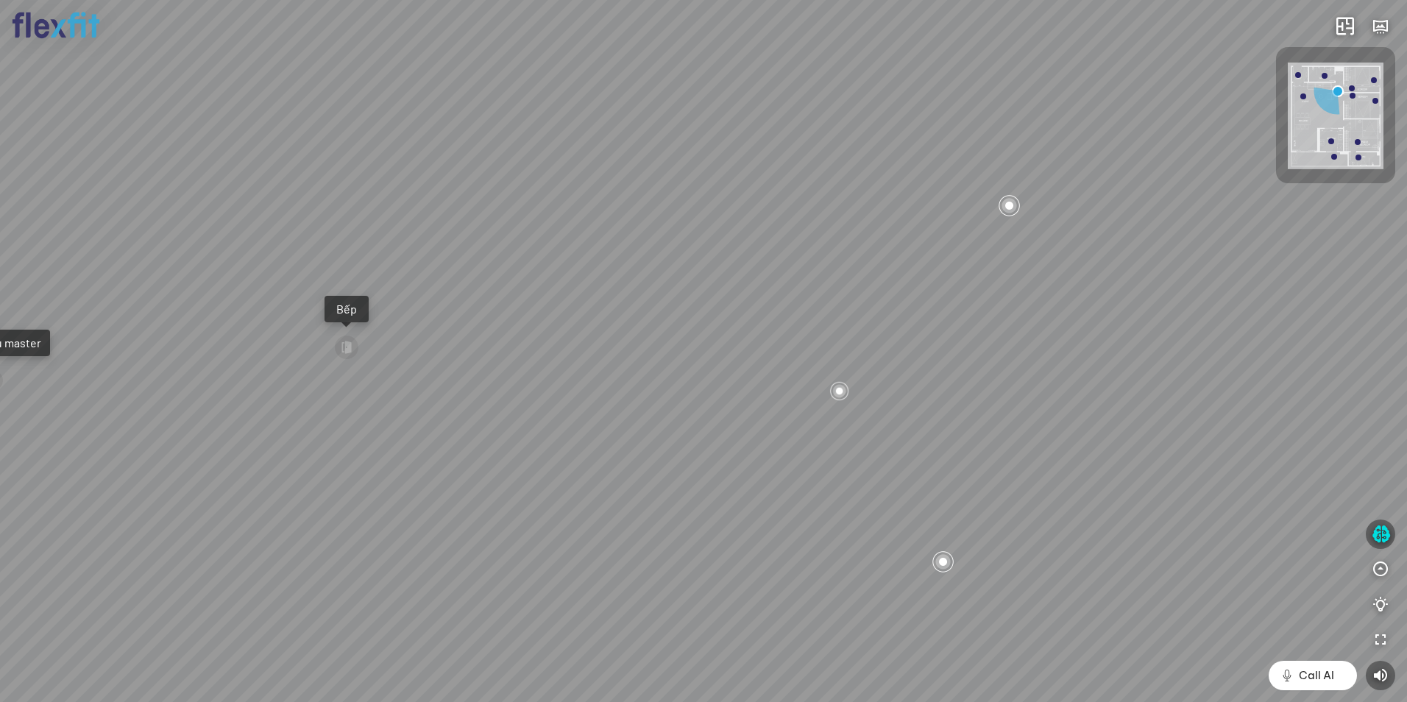
click at [820, 228] on div "Bếp WC Phòng ngủ master Phòng ngủ Phòng ngủ" at bounding box center [703, 351] width 1407 height 702
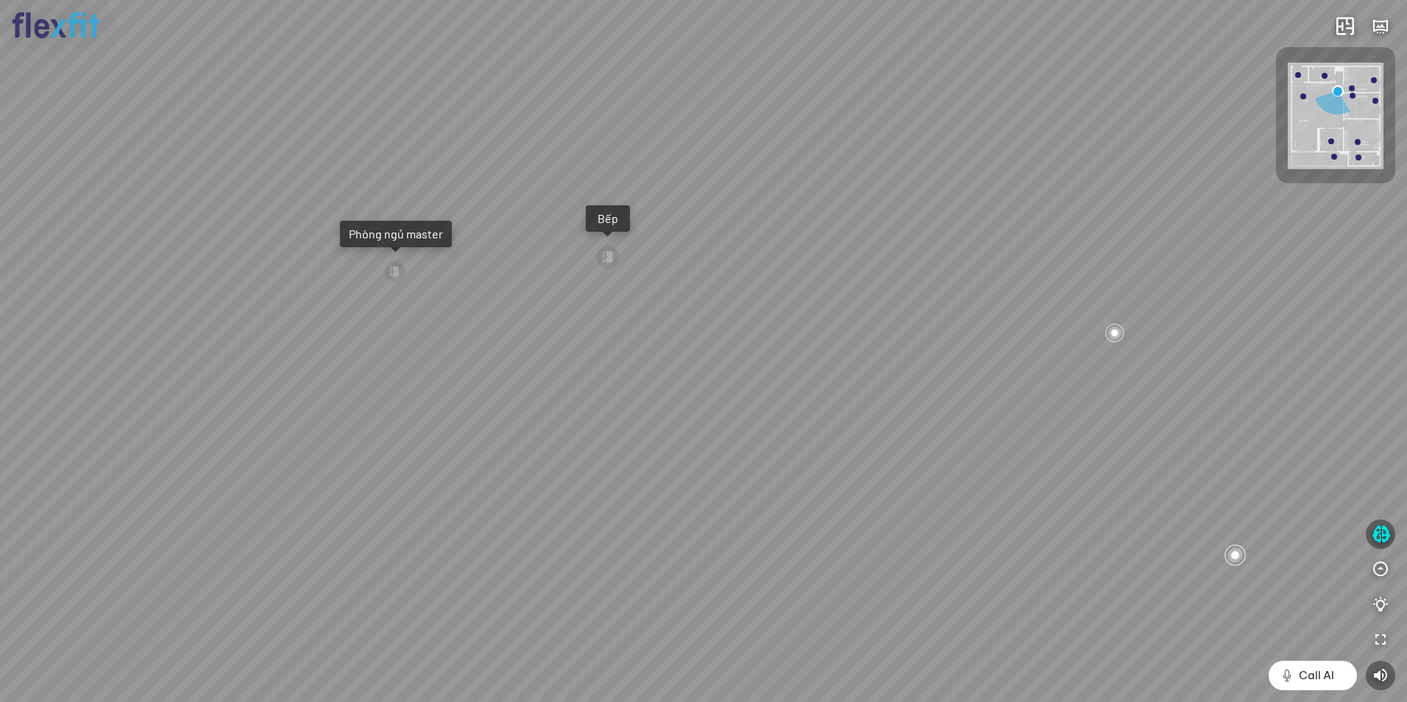
click at [550, 331] on div "Bếp WC Phòng ngủ master Phòng ngủ Phòng ngủ" at bounding box center [703, 351] width 1407 height 702
click at [590, 337] on div "Bếp WC Phòng ngủ master Phòng ngủ Phòng ngủ" at bounding box center [703, 351] width 1407 height 702
click at [622, 266] on div at bounding box center [610, 256] width 25 height 25
click at [808, 368] on div at bounding box center [703, 351] width 1407 height 702
click at [846, 280] on div at bounding box center [703, 351] width 1407 height 702
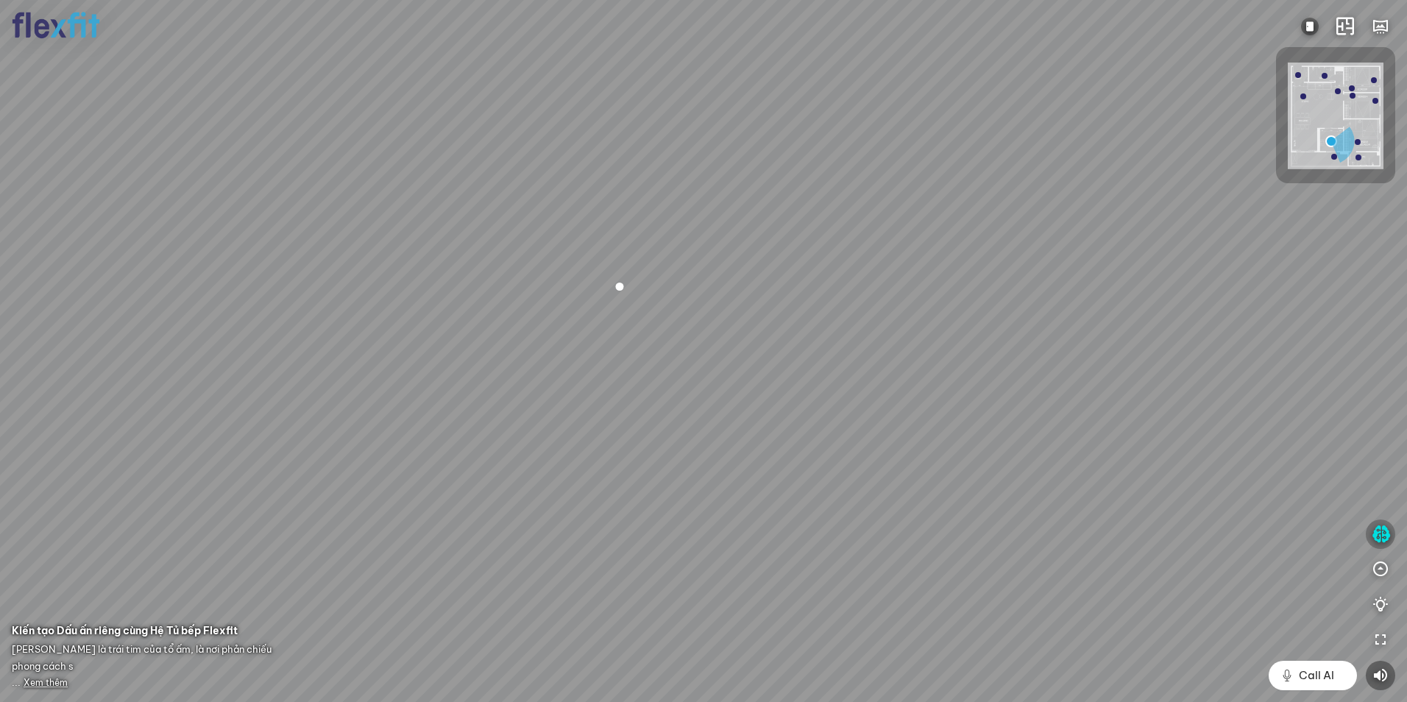
click at [1390, 526] on icon "button" at bounding box center [1381, 535] width 18 height 18
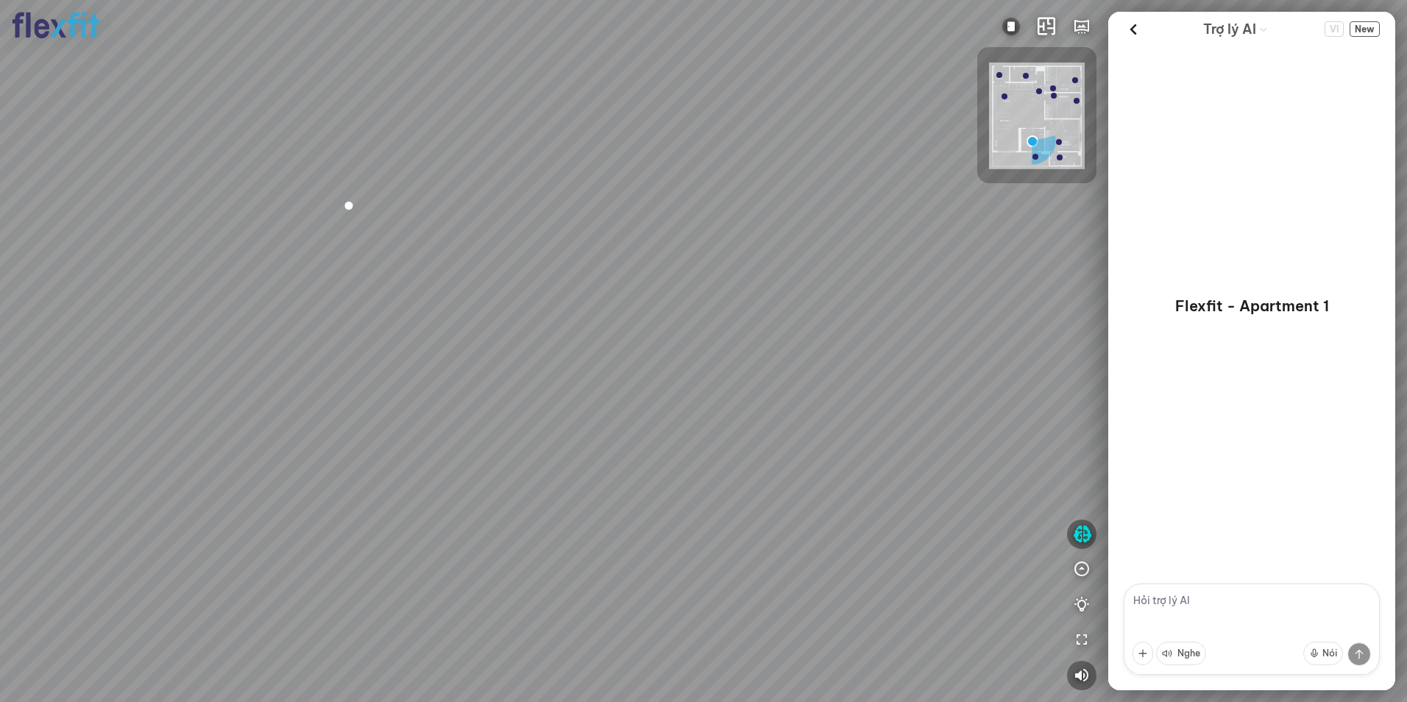
click at [893, 257] on div at bounding box center [703, 351] width 1407 height 702
click at [689, 165] on div at bounding box center [703, 351] width 1407 height 702
click at [664, 253] on div at bounding box center [703, 351] width 1407 height 702
click at [397, 373] on div at bounding box center [398, 372] width 25 height 25
click at [1082, 389] on div at bounding box center [703, 351] width 1407 height 702
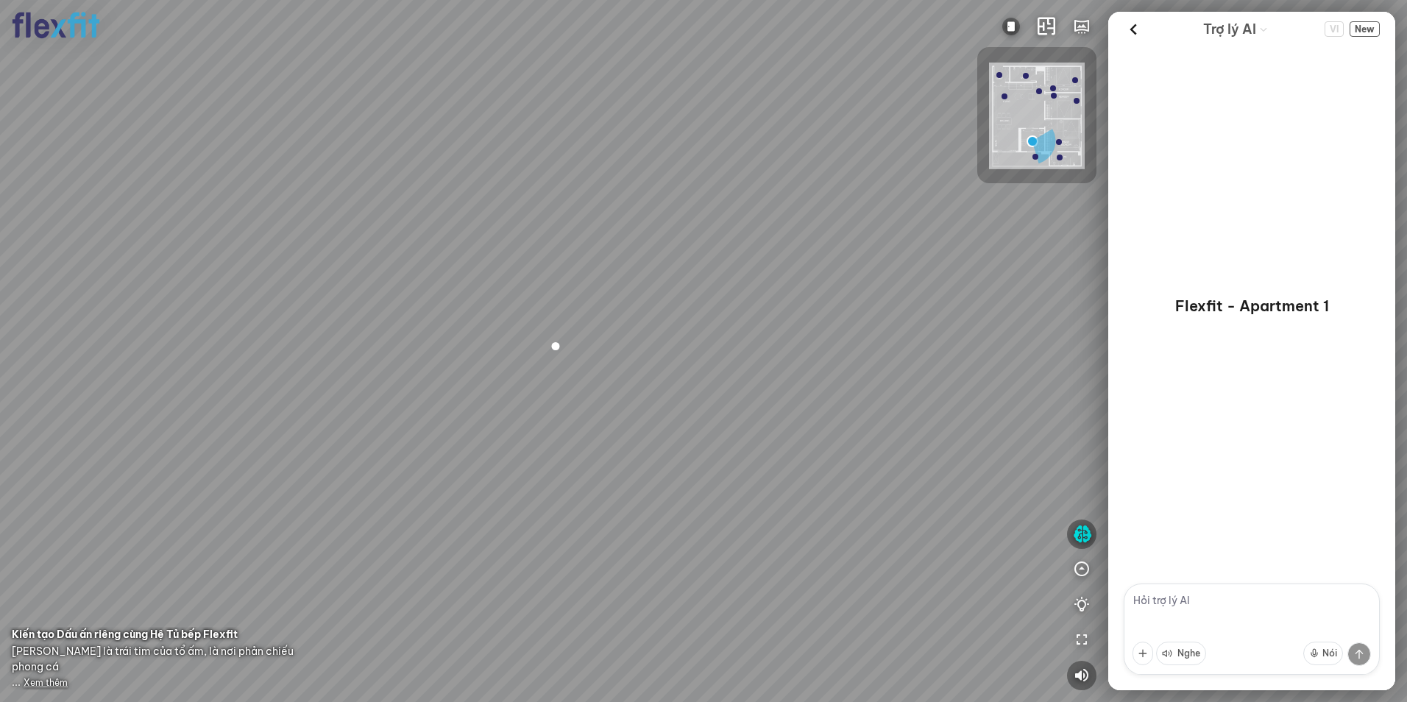
click at [737, 343] on div at bounding box center [703, 351] width 1407 height 702
drag, startPoint x: 609, startPoint y: 397, endPoint x: 555, endPoint y: 435, distance: 66.0
click at [559, 434] on div at bounding box center [703, 351] width 1407 height 702
drag, startPoint x: 542, startPoint y: 443, endPoint x: 610, endPoint y: 371, distance: 99.4
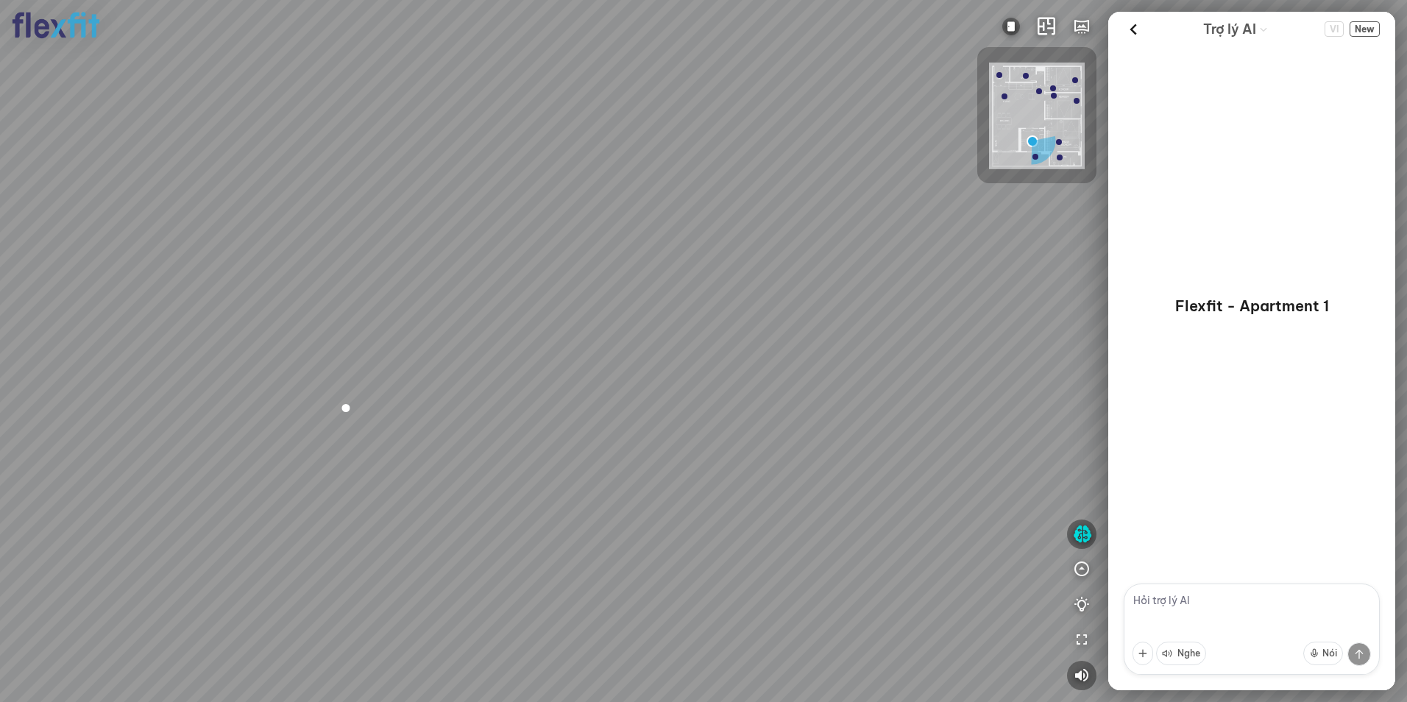
click at [595, 379] on div at bounding box center [703, 351] width 1407 height 702
click at [1086, 569] on icon "button" at bounding box center [1082, 570] width 18 height 18
drag, startPoint x: 938, startPoint y: 467, endPoint x: 859, endPoint y: 493, distance: 82.9
click at [937, 464] on div at bounding box center [703, 351] width 1407 height 702
click at [604, 348] on div at bounding box center [703, 351] width 1407 height 702
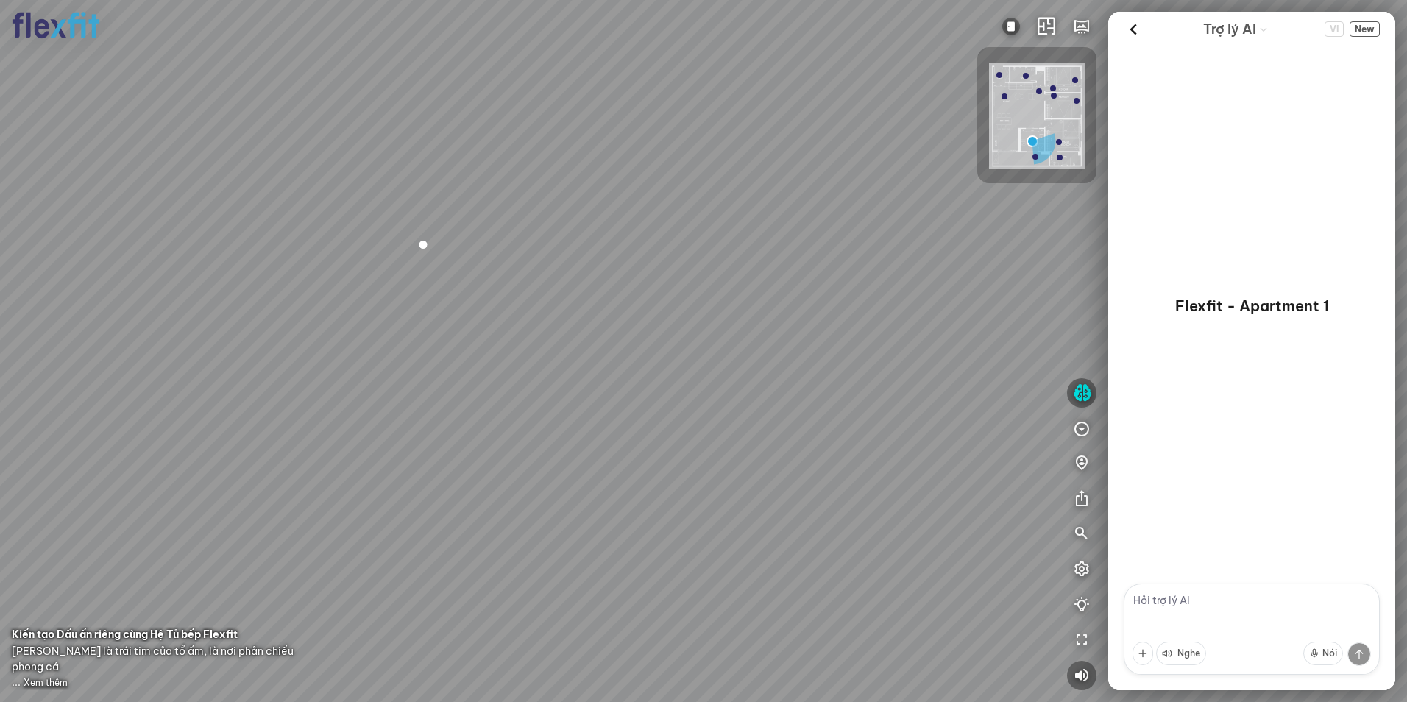
click at [607, 295] on div at bounding box center [703, 351] width 1407 height 702
click at [876, 631] on div at bounding box center [703, 351] width 1407 height 702
drag, startPoint x: 171, startPoint y: 407, endPoint x: 18, endPoint y: 401, distance: 153.9
click at [155, 404] on div at bounding box center [703, 351] width 1407 height 702
